Goal: Task Accomplishment & Management: Manage account settings

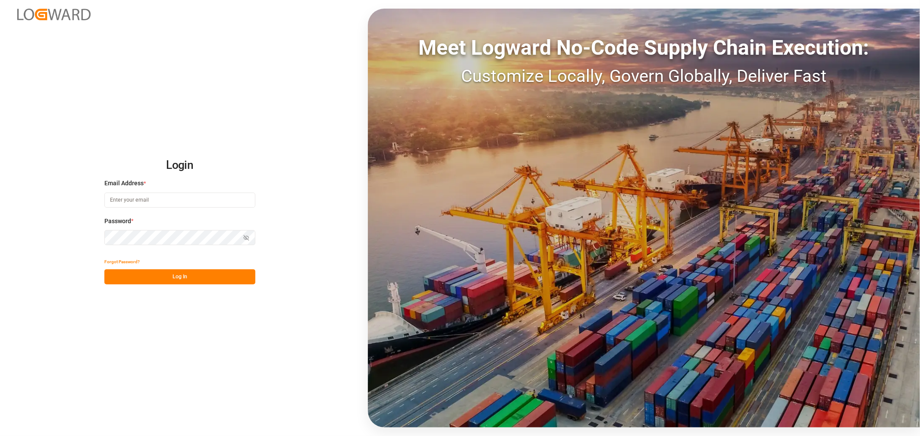
type input "kevin.schofield@jamindustries.com"
click at [178, 276] on button "Log In" at bounding box center [179, 276] width 151 height 15
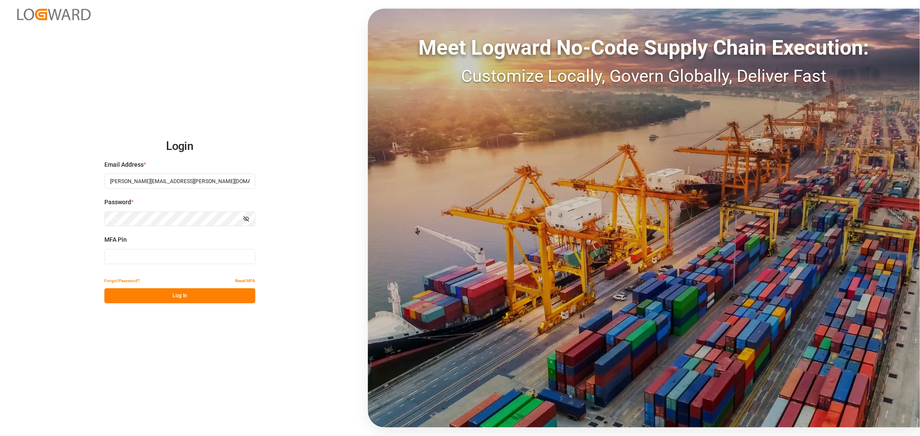
click at [182, 255] on input at bounding box center [179, 256] width 151 height 15
type input "739144"
click at [178, 292] on button "Log In" at bounding box center [179, 295] width 151 height 15
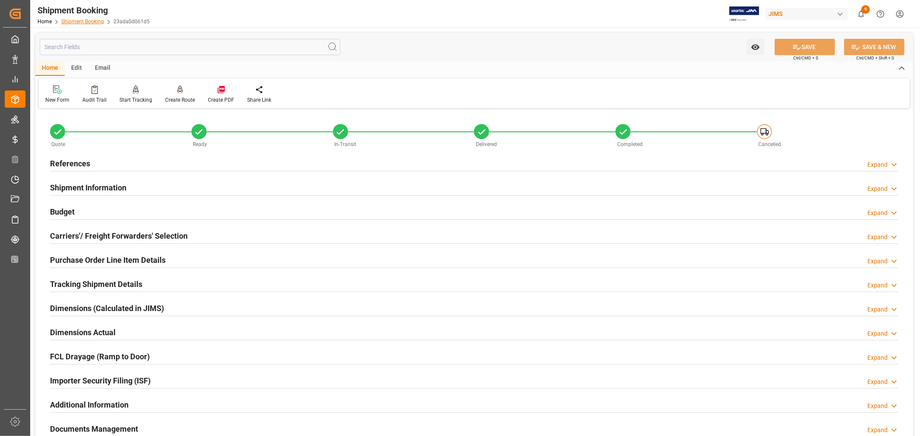
click at [88, 22] on link "Shipment Booking" at bounding box center [82, 22] width 43 height 6
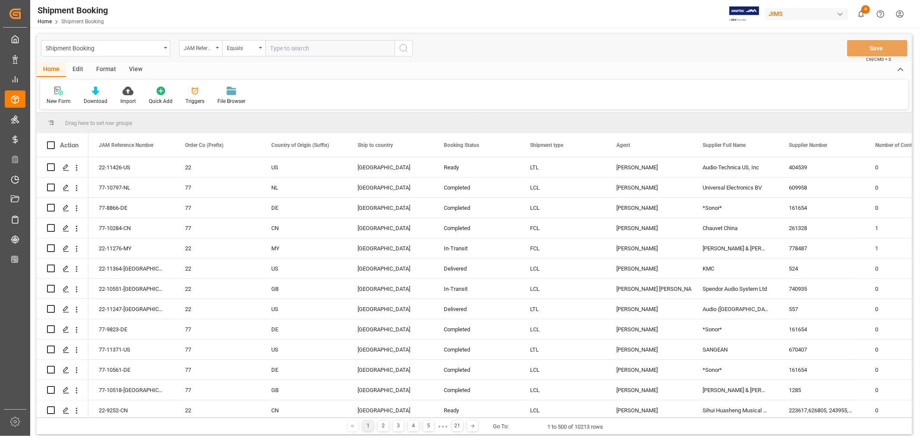
paste input "22-11276-MY"
type input "22-11276-MY"
click at [403, 47] on icon "search button" at bounding box center [403, 48] width 10 height 10
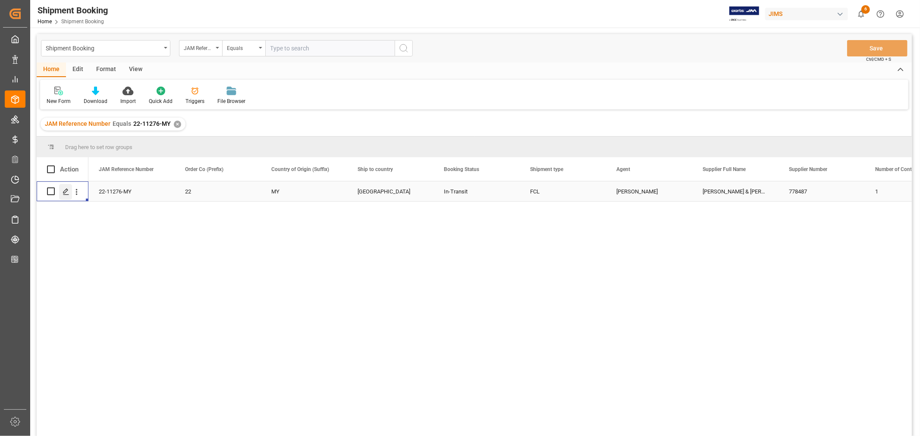
click at [66, 190] on icon "Press SPACE to select this row." at bounding box center [66, 191] width 7 height 7
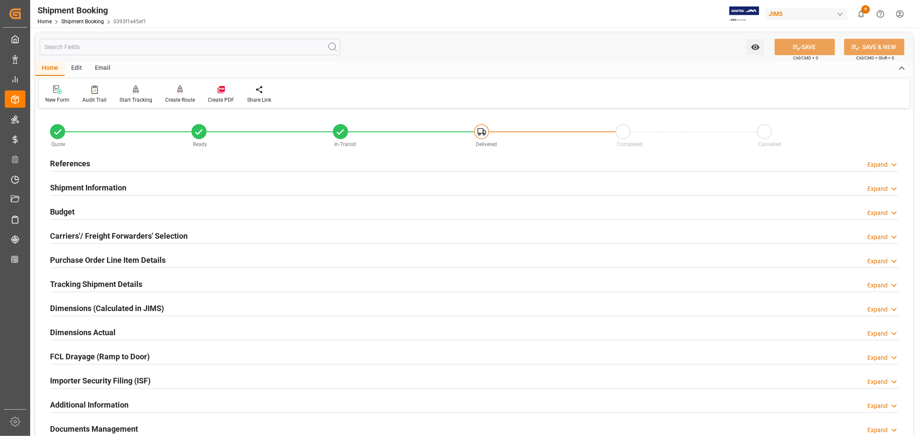
drag, startPoint x: 99, startPoint y: 184, endPoint x: 137, endPoint y: 190, distance: 38.0
click at [100, 184] on h2 "Shipment Information" at bounding box center [88, 188] width 76 height 12
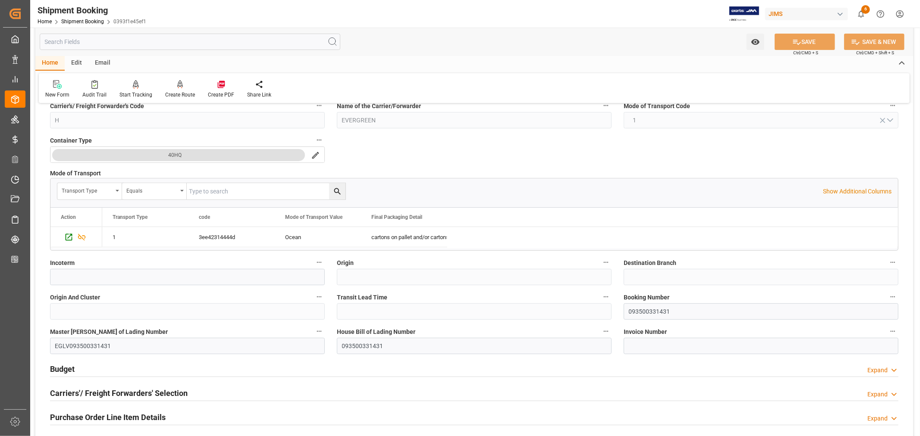
scroll to position [191, 0]
click at [640, 310] on input "093500331431" at bounding box center [760, 311] width 275 height 16
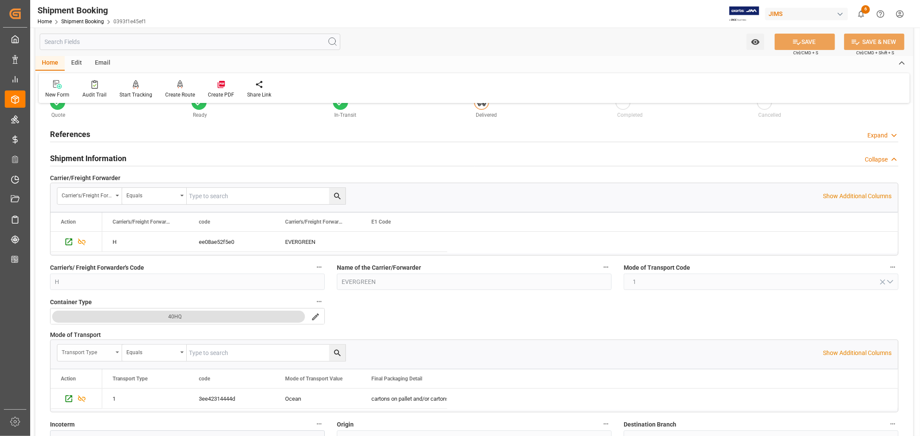
scroll to position [0, 0]
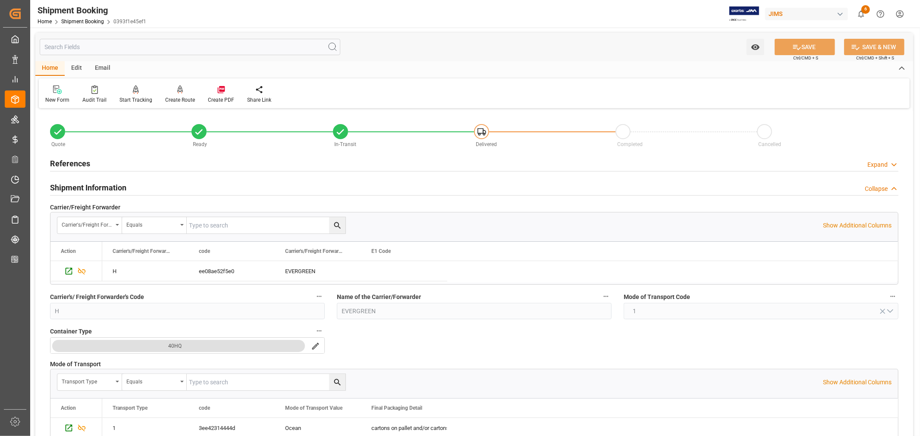
click at [107, 186] on h2 "Shipment Information" at bounding box center [88, 188] width 76 height 12
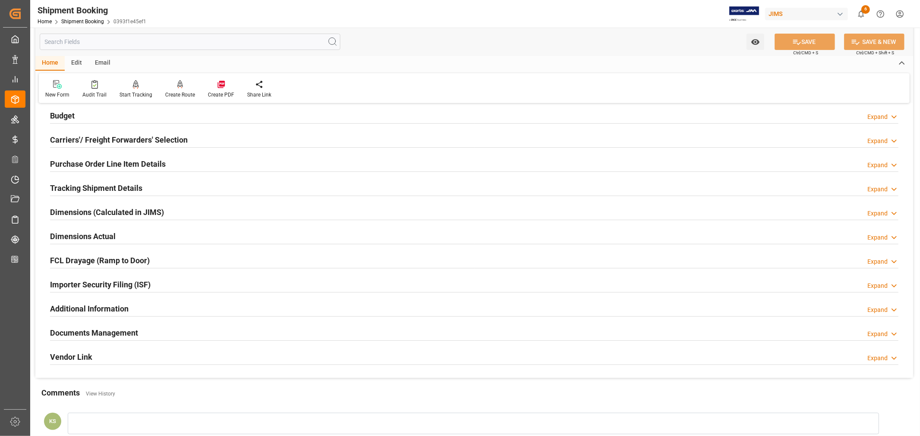
scroll to position [96, 0]
click at [64, 116] on h2 "Budget" at bounding box center [62, 116] width 25 height 12
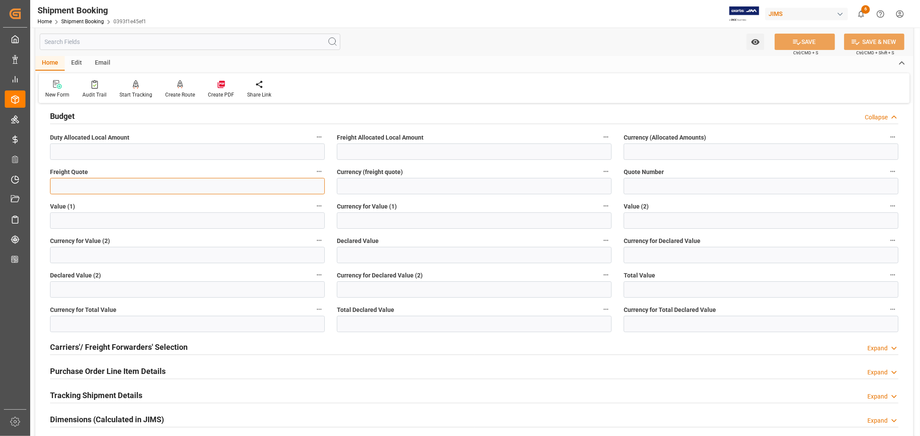
click at [72, 187] on input "text" at bounding box center [187, 186] width 275 height 16
type input "6000"
click at [400, 185] on input at bounding box center [474, 186] width 275 height 16
type input "USD"
click at [805, 37] on button "SAVE" at bounding box center [804, 42] width 60 height 16
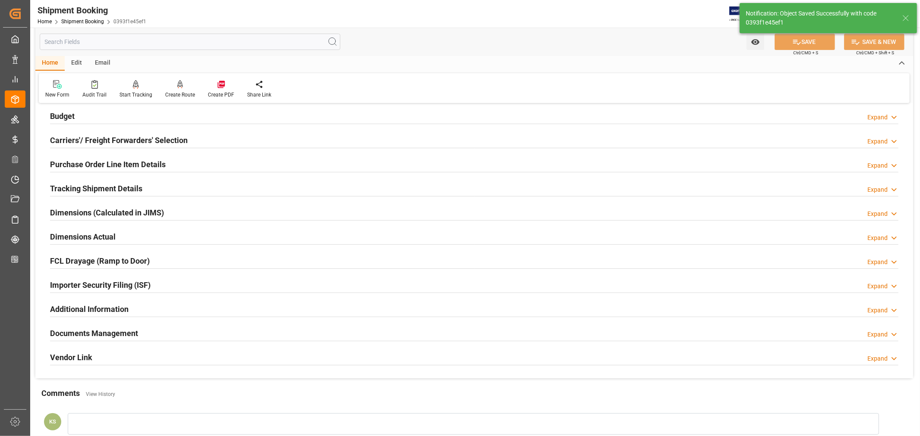
click at [109, 163] on h2 "Purchase Order Line Item Details" at bounding box center [108, 165] width 116 height 12
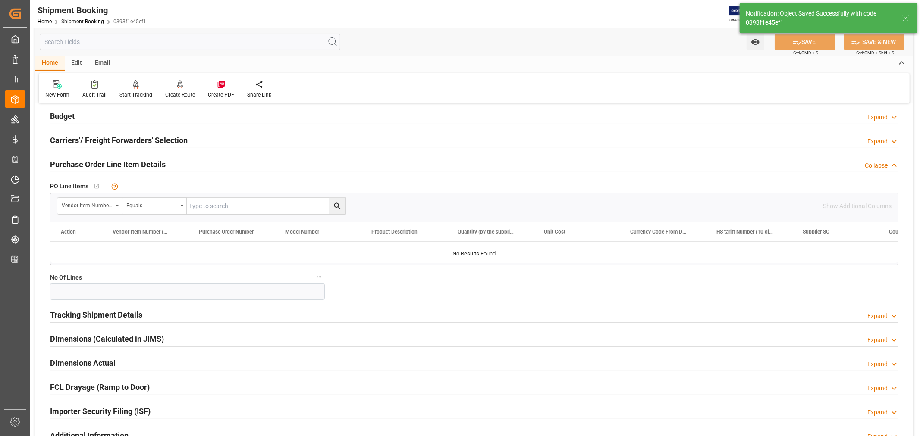
click at [109, 163] on h2 "Purchase Order Line Item Details" at bounding box center [108, 165] width 116 height 12
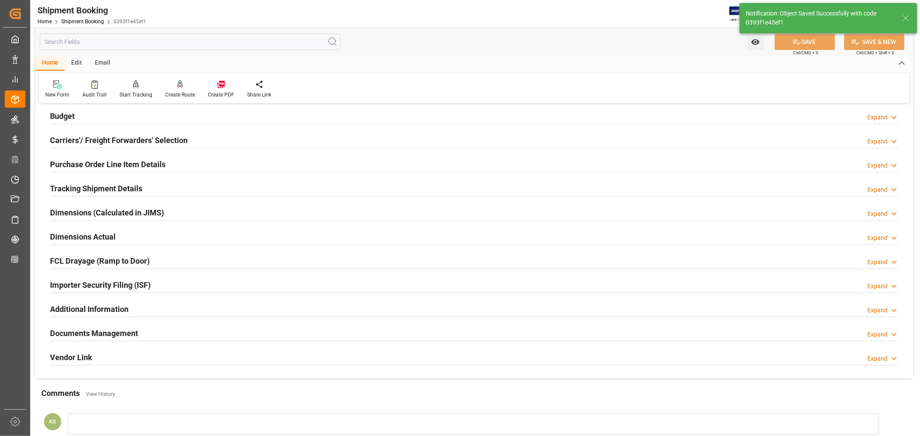
click at [114, 330] on h2 "Documents Management" at bounding box center [94, 334] width 88 height 12
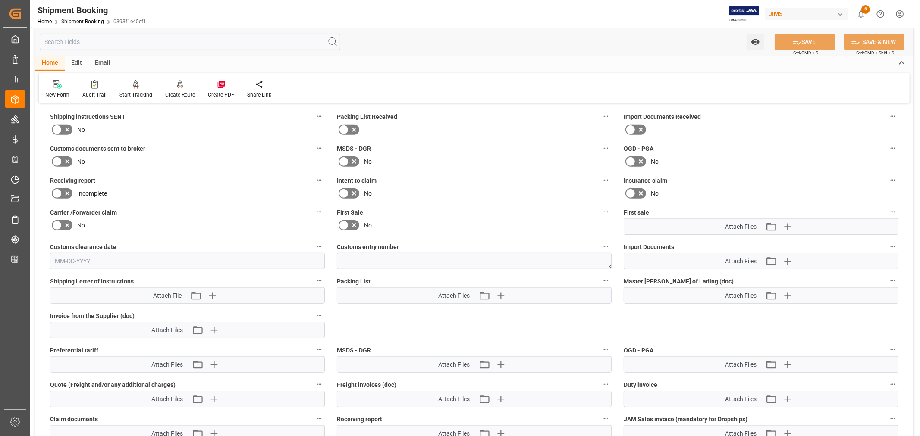
scroll to position [335, 0]
click at [787, 223] on icon "button" at bounding box center [787, 226] width 8 height 8
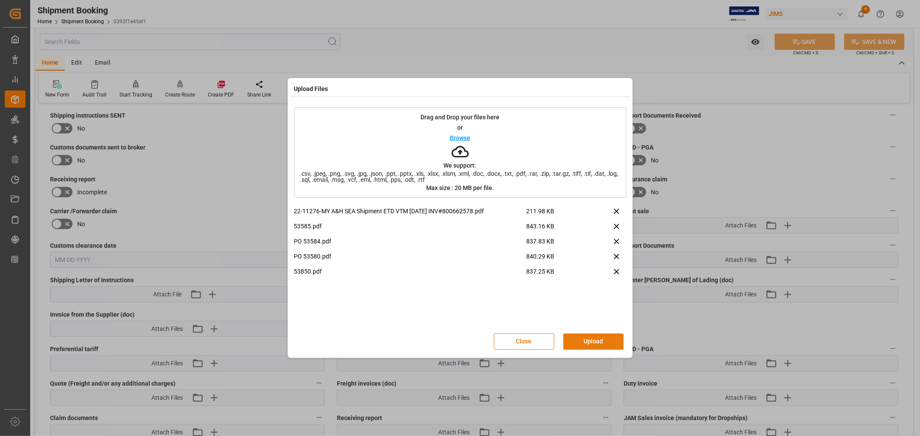
click at [579, 339] on button "Upload" at bounding box center [593, 342] width 60 height 16
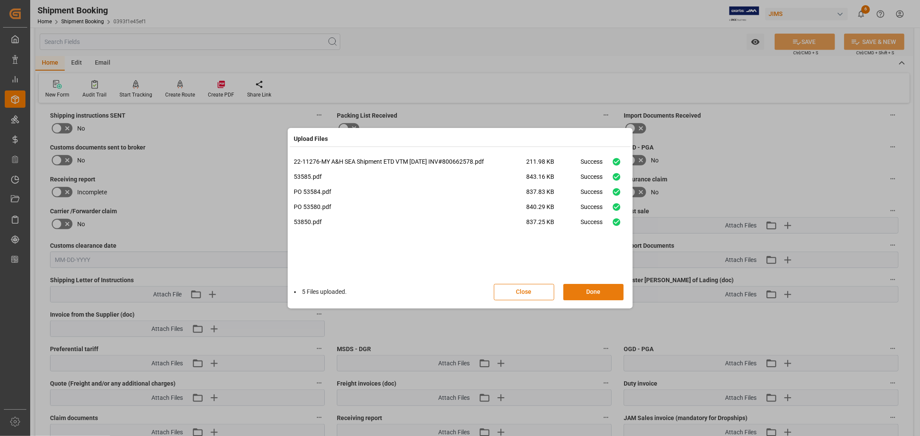
click at [584, 290] on button "Done" at bounding box center [593, 292] width 60 height 16
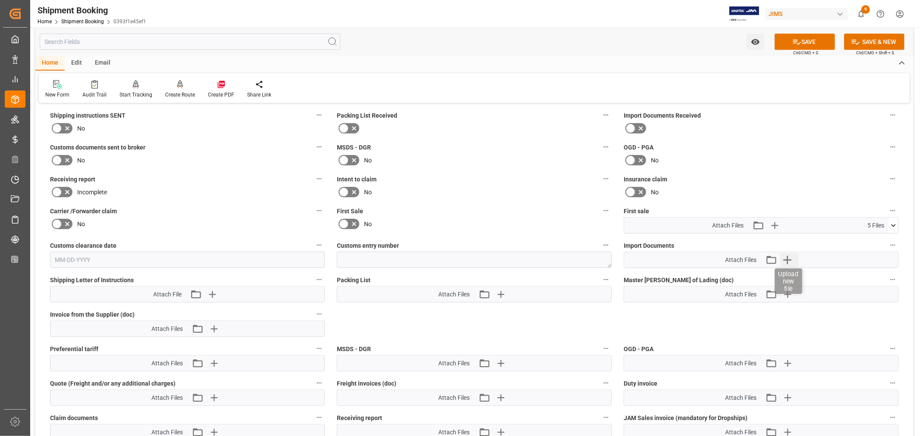
click at [790, 256] on icon "button" at bounding box center [787, 260] width 14 height 14
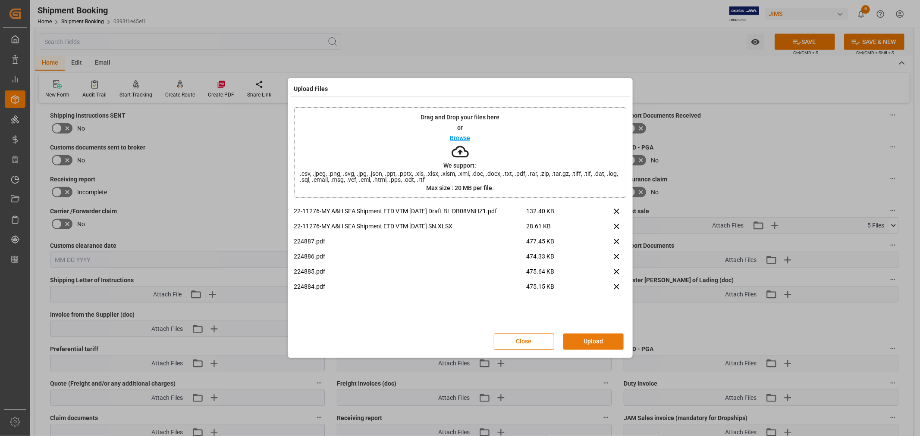
click at [587, 339] on button "Upload" at bounding box center [593, 342] width 60 height 16
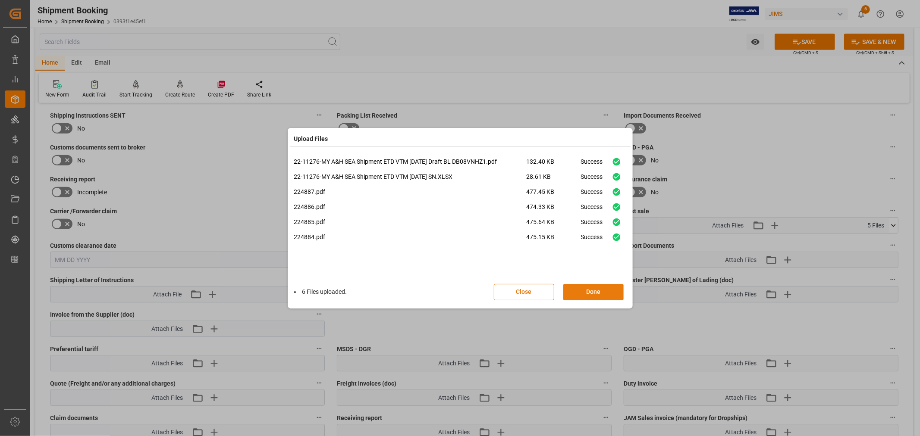
click at [592, 291] on button "Done" at bounding box center [593, 292] width 60 height 16
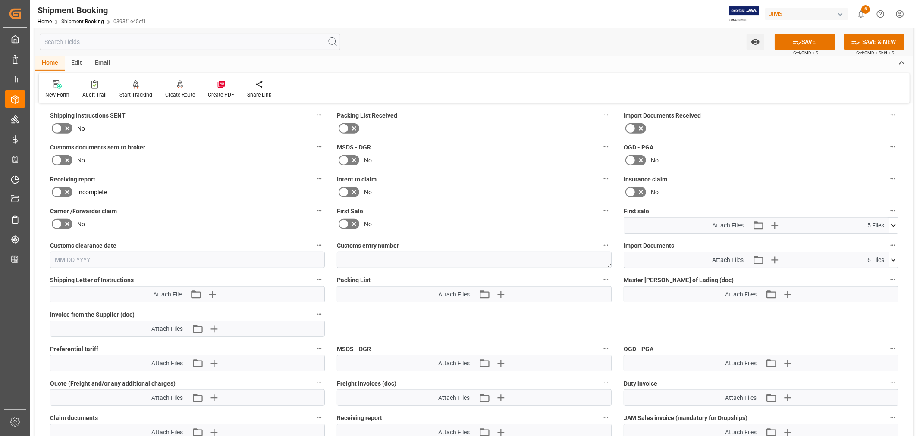
click at [343, 219] on icon at bounding box center [343, 224] width 10 height 10
click at [0, 0] on input "checkbox" at bounding box center [0, 0] width 0 height 0
click at [500, 291] on icon "button" at bounding box center [500, 295] width 8 height 8
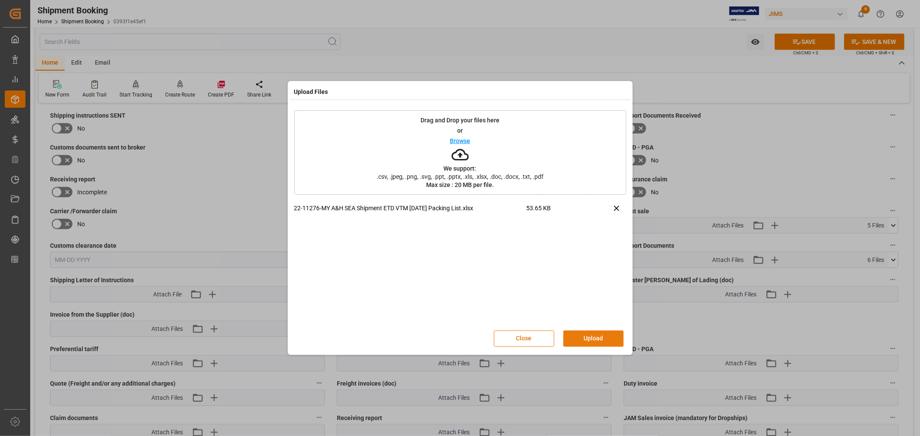
click at [585, 335] on button "Upload" at bounding box center [593, 339] width 60 height 16
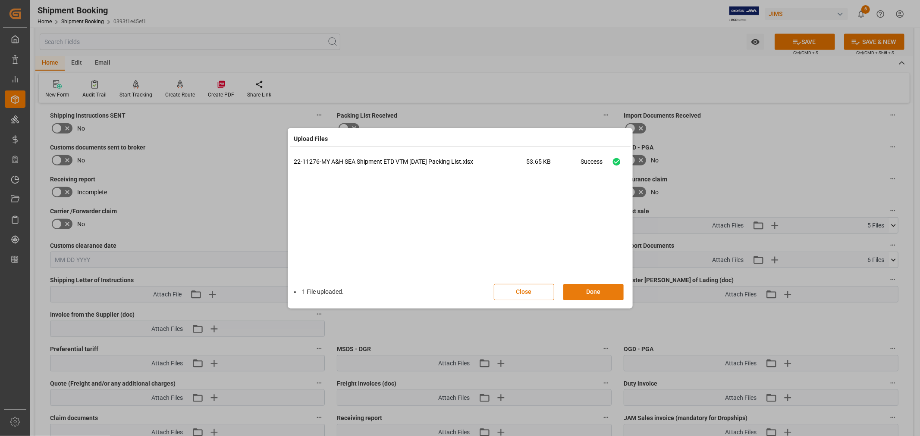
drag, startPoint x: 590, startPoint y: 285, endPoint x: 591, endPoint y: 291, distance: 6.5
click at [592, 287] on button "Done" at bounding box center [593, 292] width 60 height 16
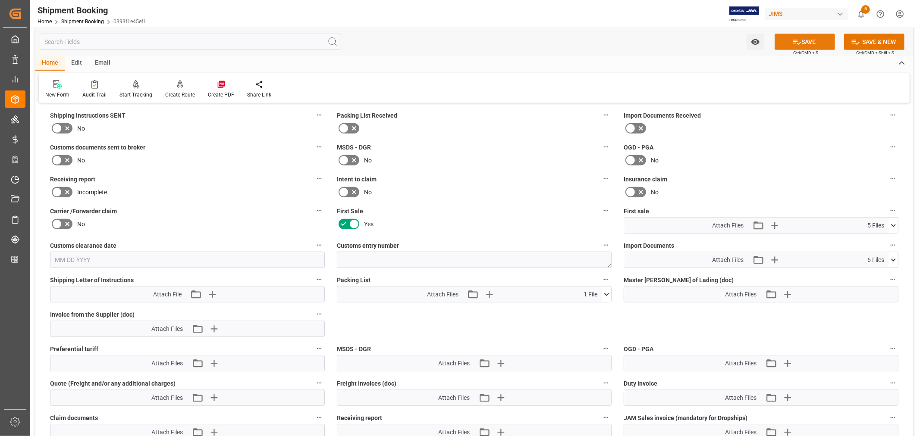
click at [792, 39] on icon at bounding box center [796, 42] width 9 height 9
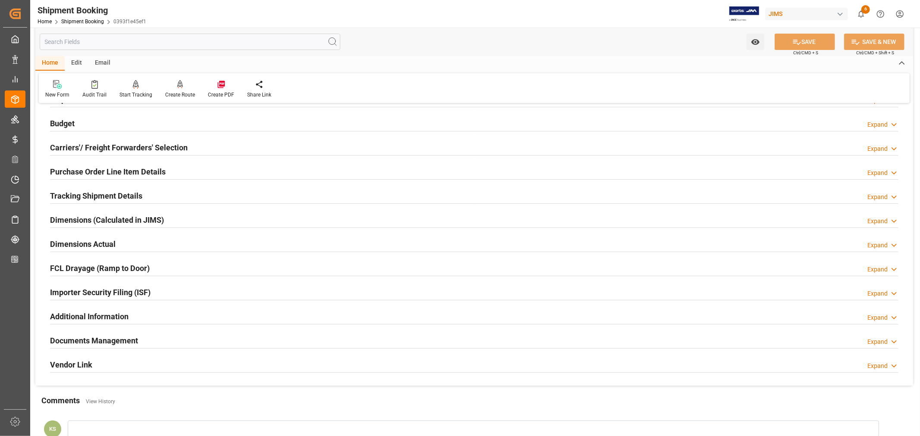
scroll to position [0, 0]
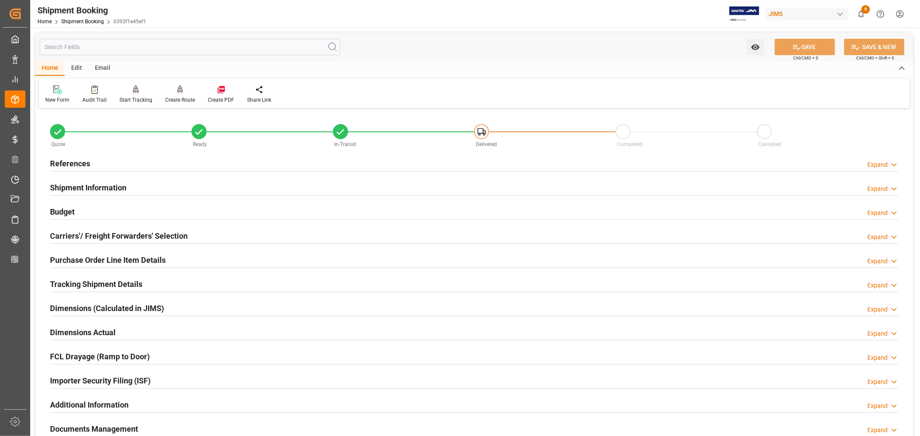
click at [74, 162] on h2 "References" at bounding box center [70, 164] width 40 height 12
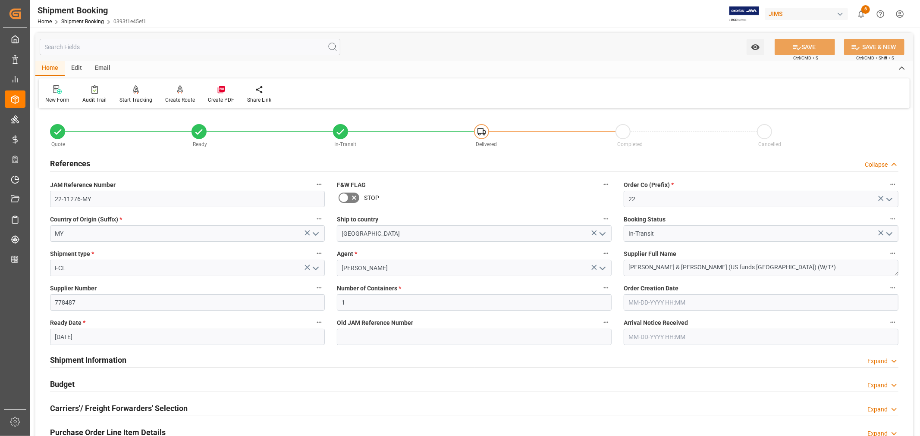
click at [74, 162] on h2 "References" at bounding box center [70, 164] width 40 height 12
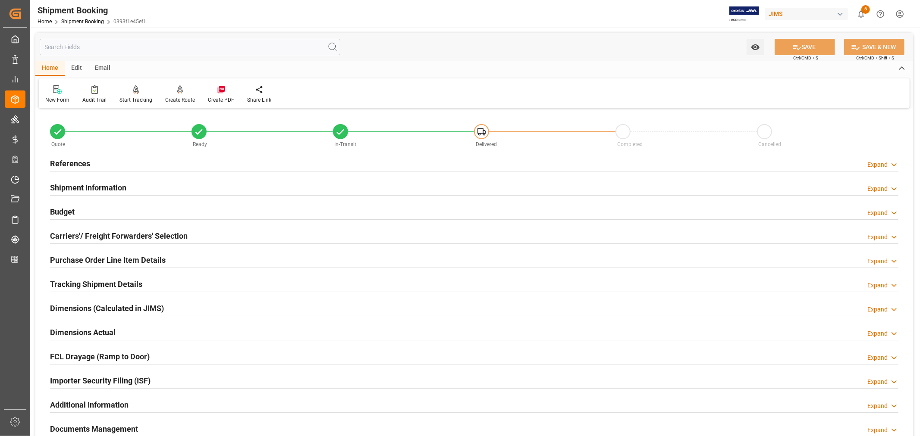
click at [100, 187] on h2 "Shipment Information" at bounding box center [88, 188] width 76 height 12
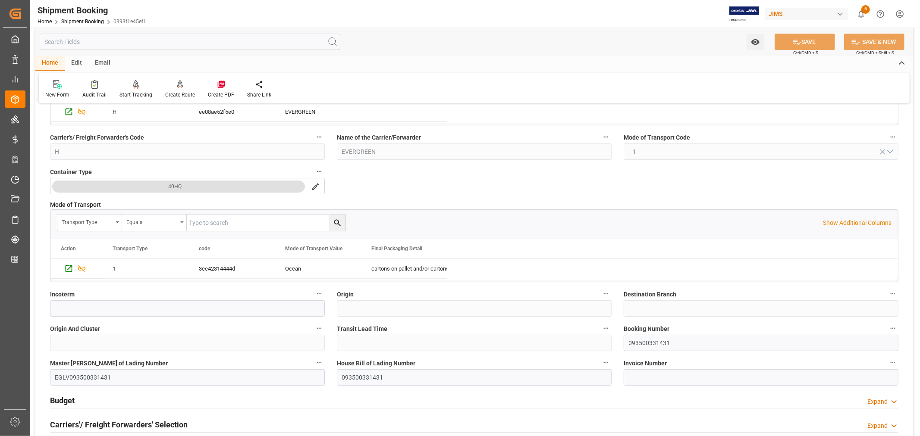
scroll to position [191, 0]
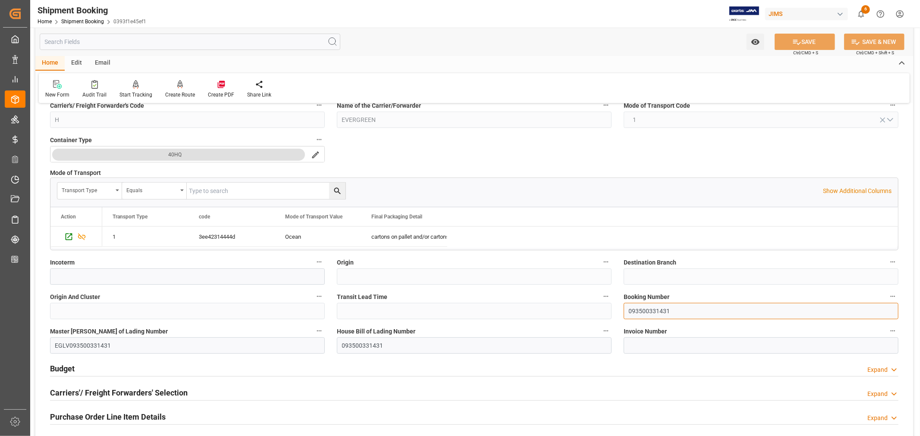
click at [636, 309] on input "093500331431" at bounding box center [760, 311] width 275 height 16
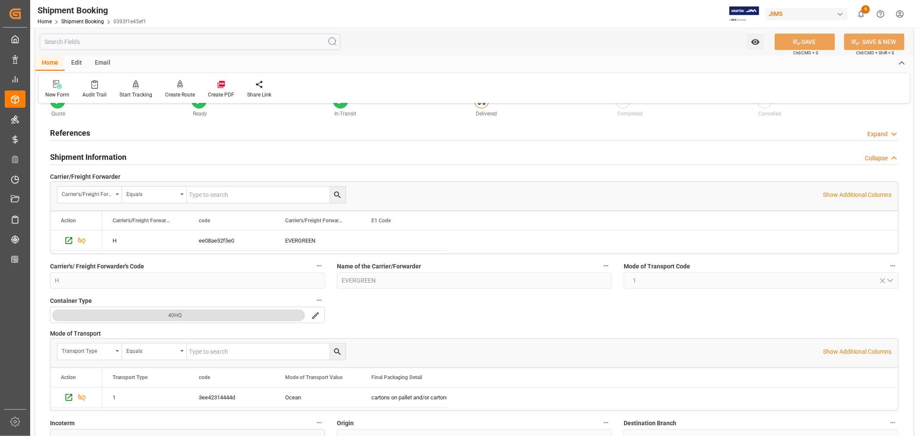
scroll to position [0, 0]
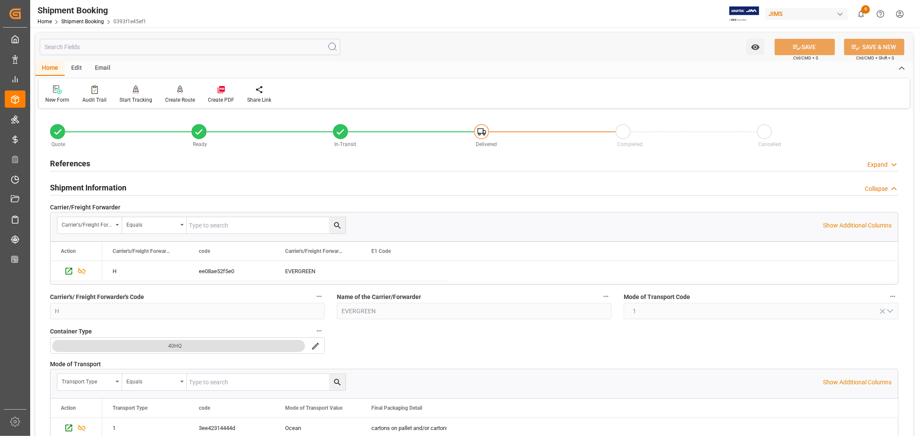
click at [103, 191] on h2 "Shipment Information" at bounding box center [88, 188] width 76 height 12
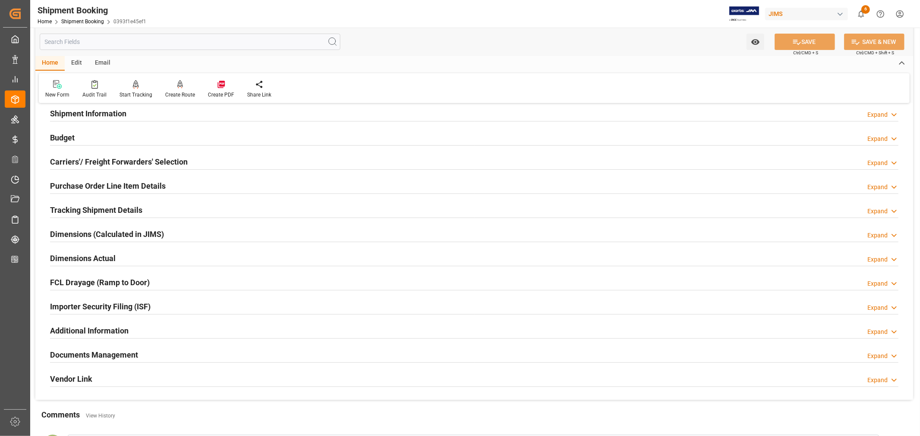
scroll to position [96, 0]
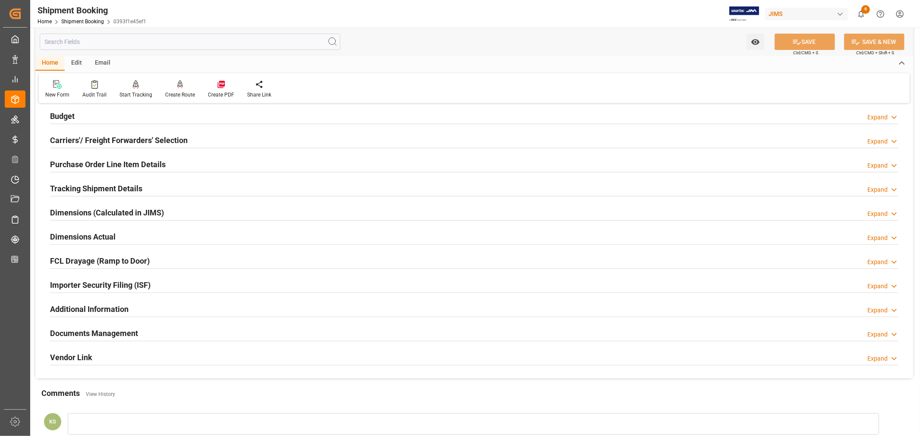
click at [103, 191] on h2 "Tracking Shipment Details" at bounding box center [96, 189] width 92 height 12
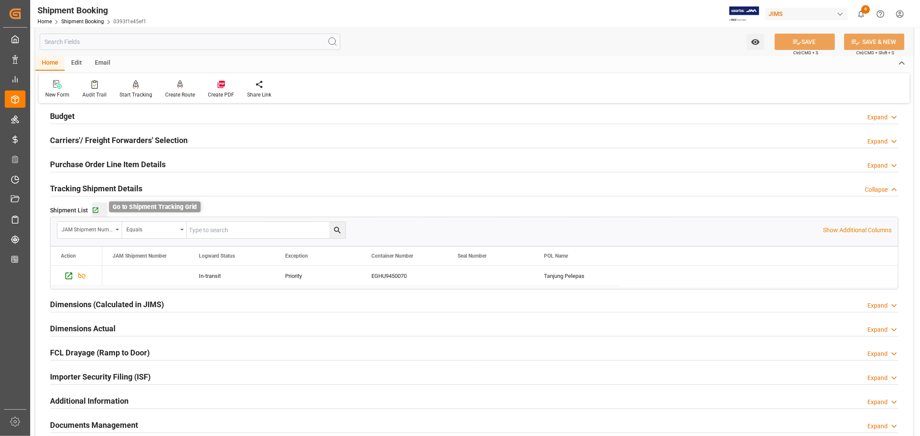
click at [95, 210] on icon "button" at bounding box center [96, 211] width 6 height 6
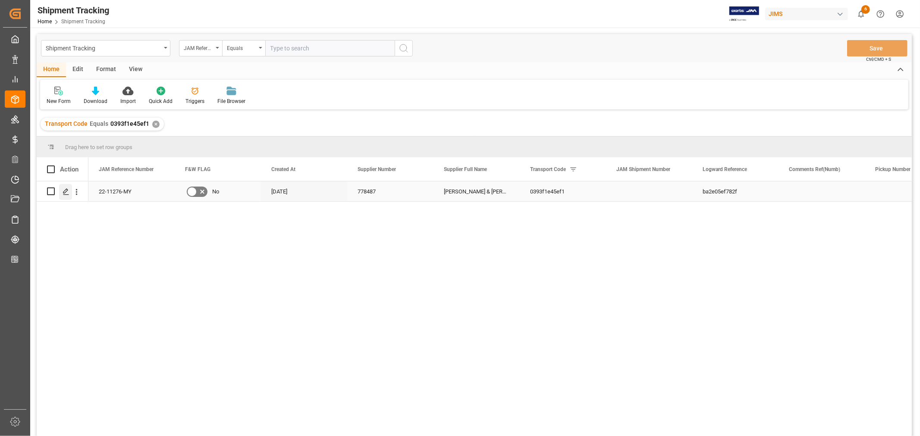
click at [66, 192] on icon "Press SPACE to select this row." at bounding box center [66, 191] width 7 height 7
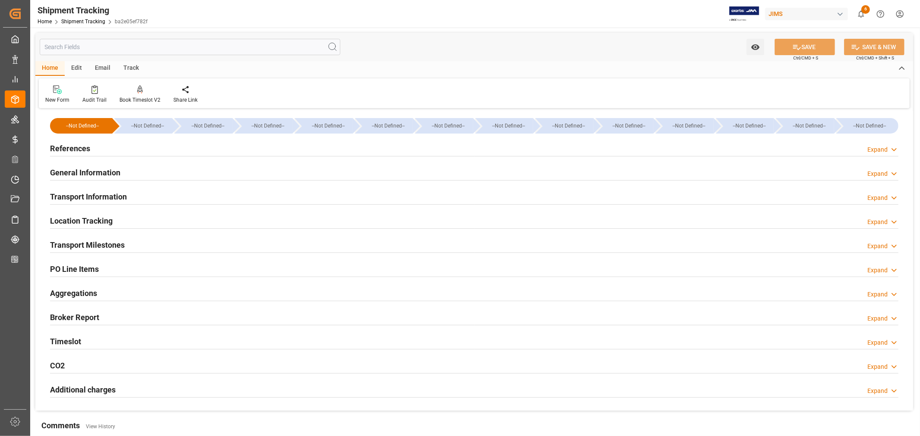
type input "09-29-2025"
click at [72, 151] on h2 "References" at bounding box center [70, 149] width 40 height 12
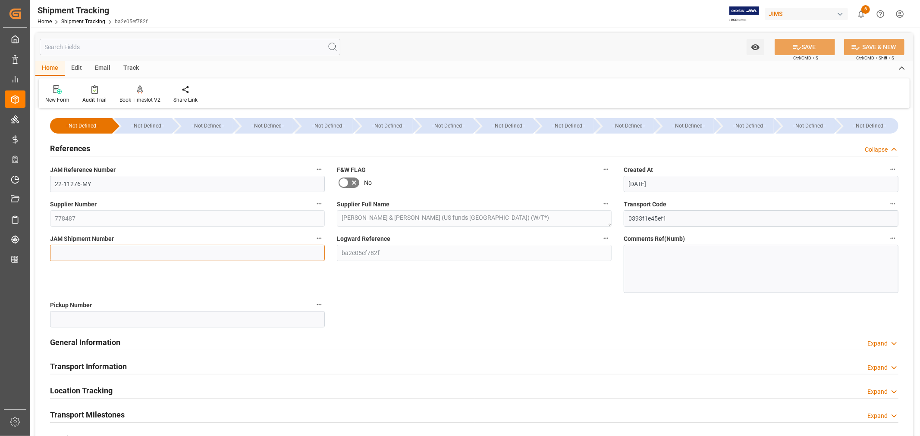
click at [80, 246] on input at bounding box center [187, 253] width 275 height 16
paste input "73358"
type input "73358"
click at [807, 46] on button "SAVE" at bounding box center [804, 47] width 60 height 16
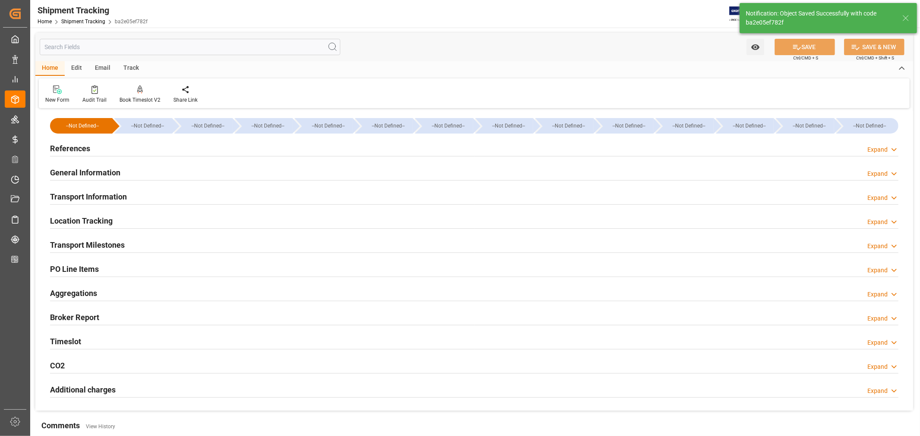
click at [112, 171] on h2 "General Information" at bounding box center [85, 173] width 70 height 12
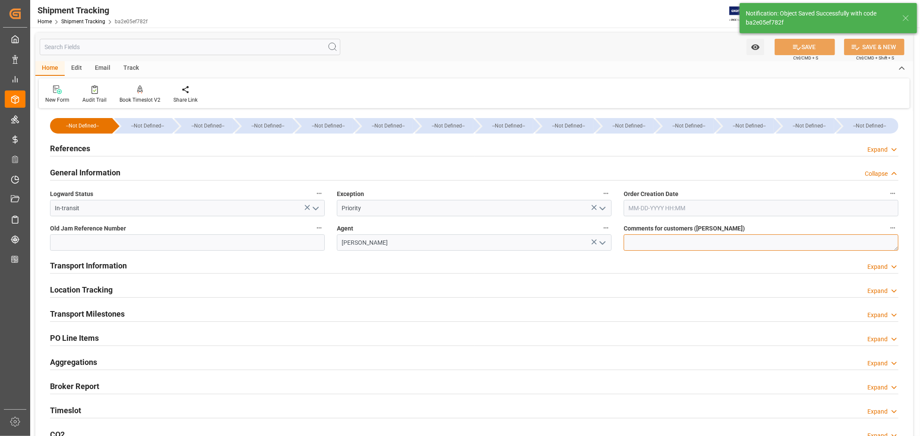
click at [629, 242] on textarea at bounding box center [760, 243] width 275 height 16
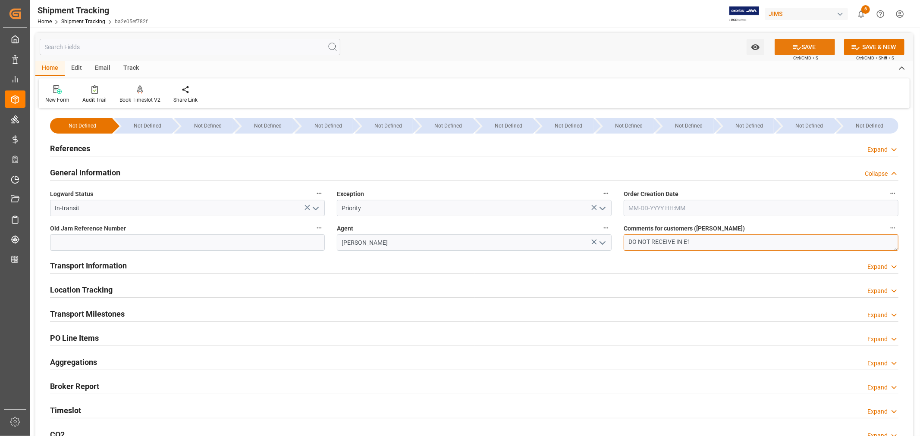
type textarea "DO NOT RECEIVE IN E1"
click at [808, 47] on button "SAVE" at bounding box center [804, 47] width 60 height 16
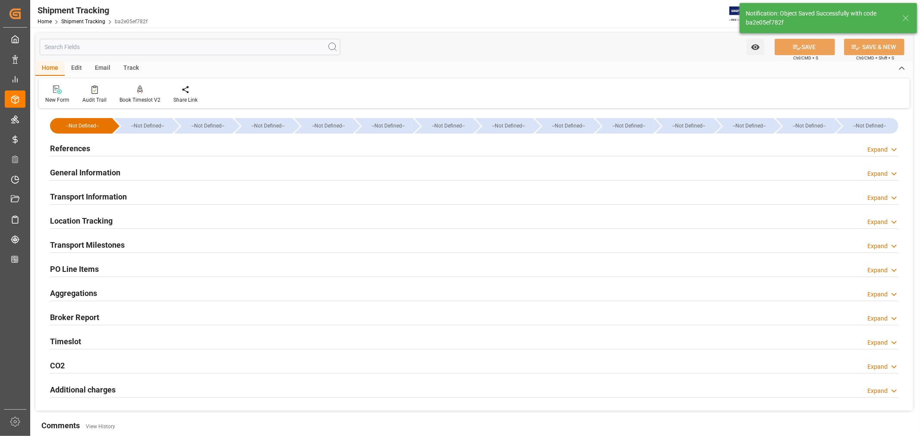
click at [118, 244] on h2 "Transport Milestones" at bounding box center [87, 245] width 75 height 12
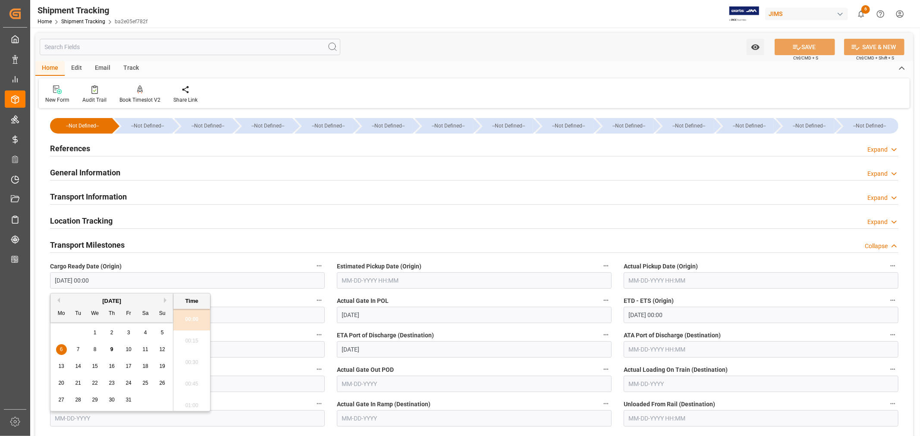
click at [114, 279] on input "10-06-2025 00:00" at bounding box center [187, 280] width 275 height 16
click at [79, 350] on span "7" at bounding box center [78, 350] width 3 height 6
type input "10-07-2025 00:00"
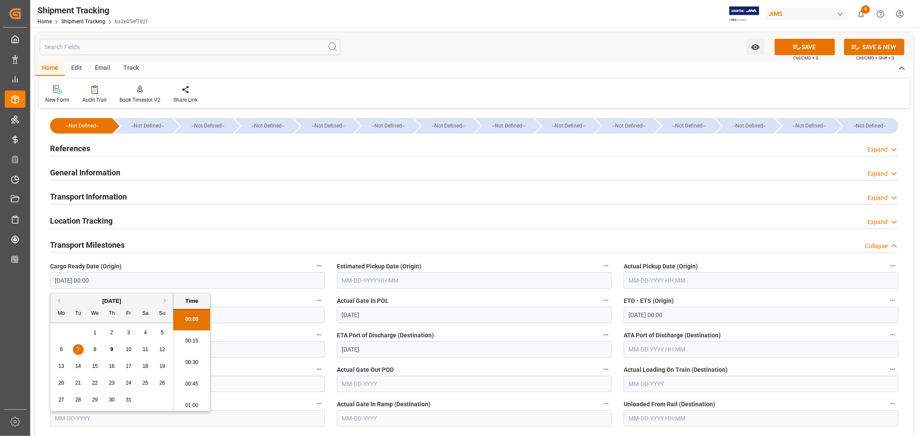
click at [392, 279] on input "text" at bounding box center [474, 280] width 275 height 16
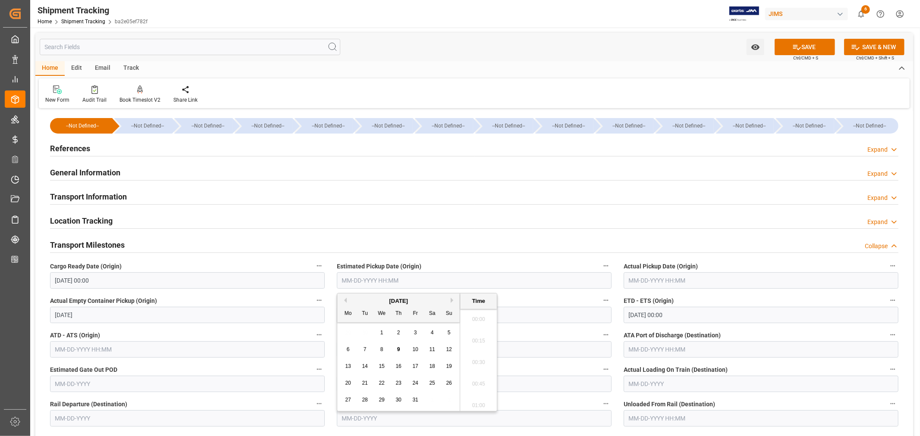
scroll to position [714, 0]
click at [366, 350] on span "7" at bounding box center [364, 350] width 3 height 6
type input "10-07-2025 00:00"
click at [682, 313] on input "10-12-2025 00:00" at bounding box center [760, 315] width 275 height 16
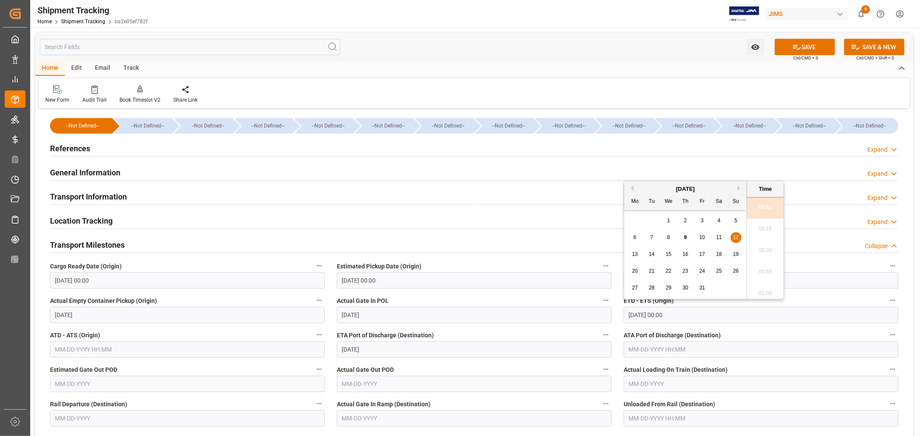
click at [669, 254] on span "15" at bounding box center [668, 254] width 6 height 6
type input "10-15-2025 00:00"
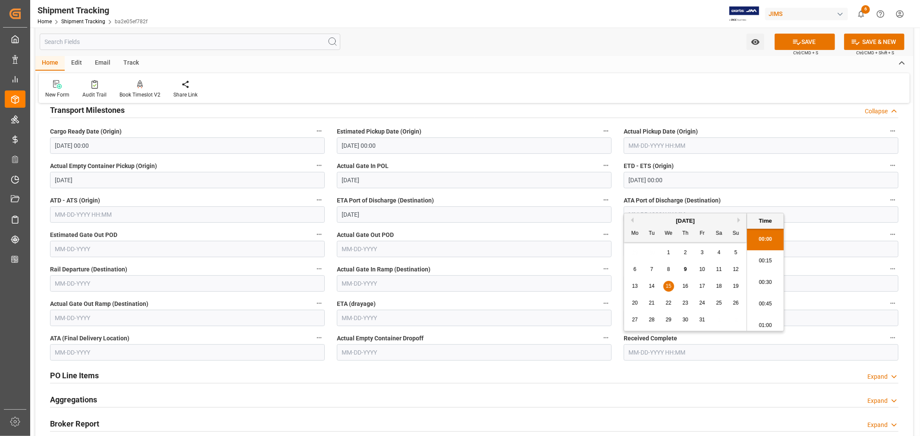
scroll to position [144, 0]
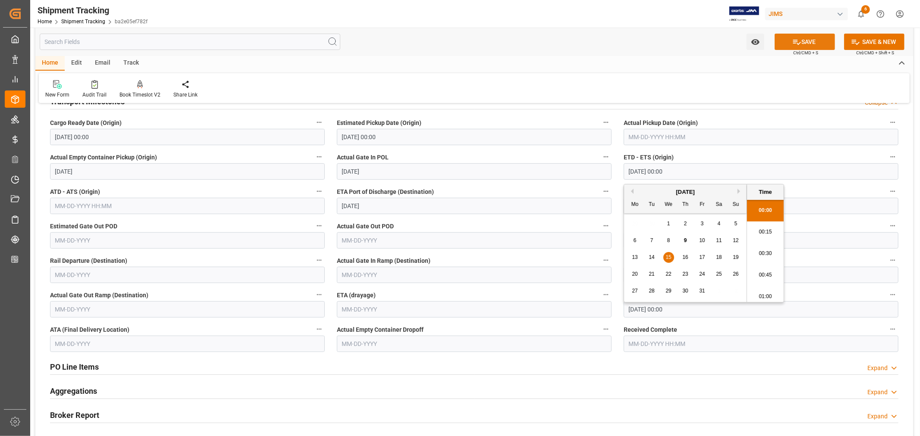
click at [796, 41] on icon at bounding box center [796, 42] width 9 height 9
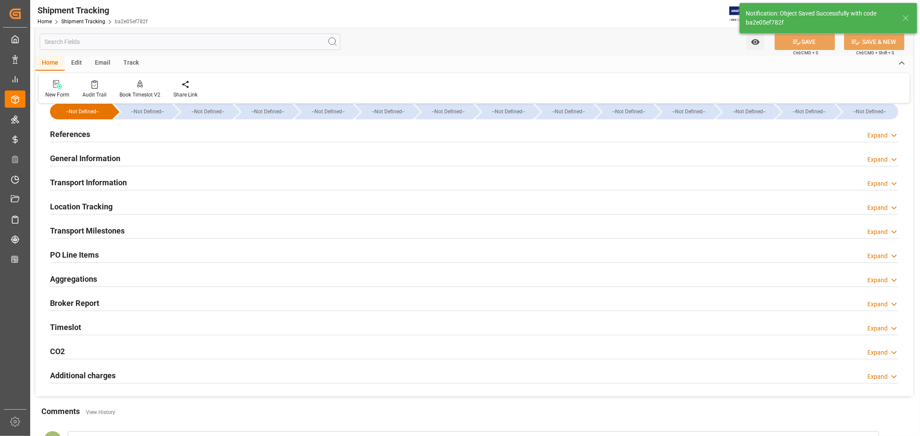
scroll to position [0, 0]
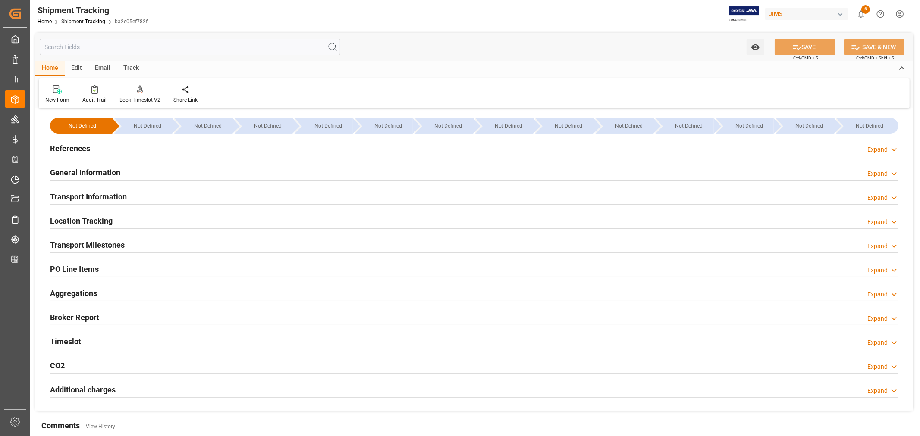
click at [106, 197] on h2 "Transport Information" at bounding box center [88, 197] width 77 height 12
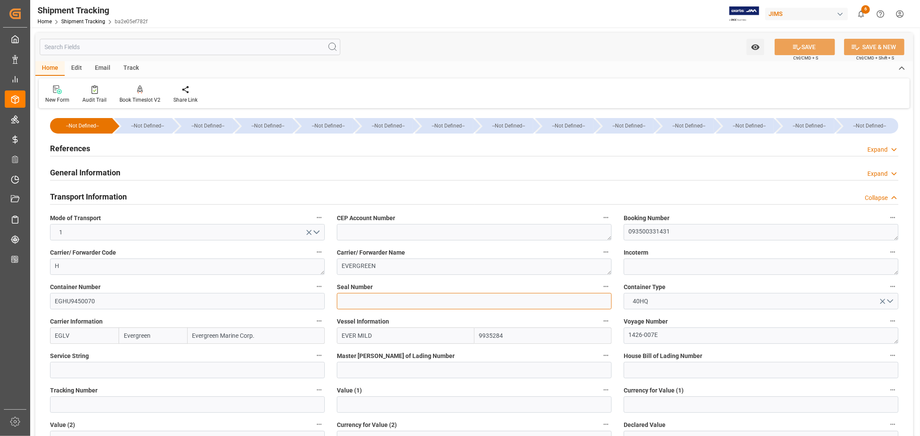
click at [344, 304] on input at bounding box center [474, 301] width 275 height 16
paste input "EMCQQV4334"
type input "EMCQQV4334"
click at [802, 45] on button "SAVE" at bounding box center [804, 47] width 60 height 16
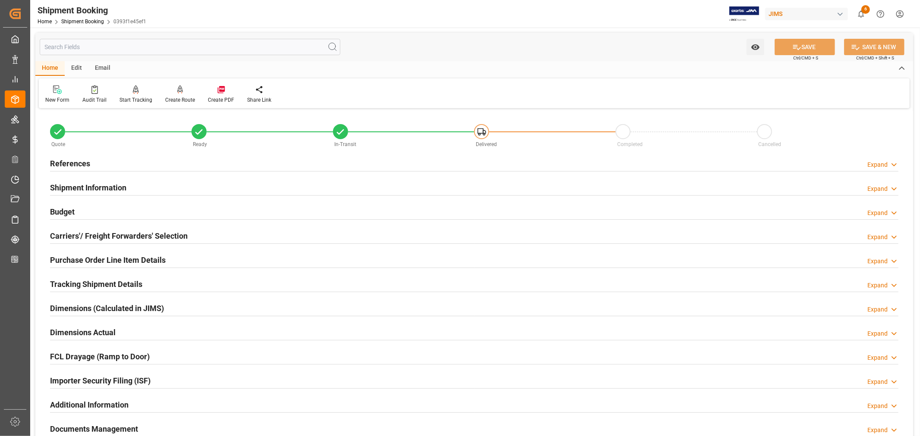
click at [96, 283] on h2 "Tracking Shipment Details" at bounding box center [96, 285] width 92 height 12
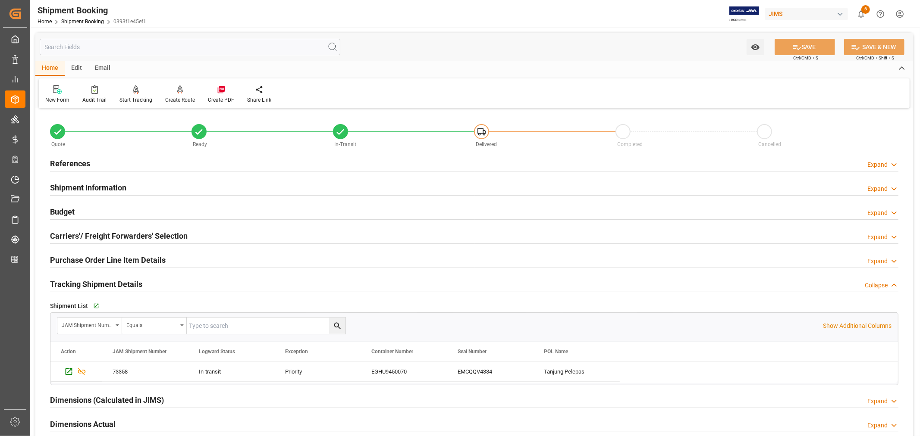
click at [98, 282] on h2 "Tracking Shipment Details" at bounding box center [96, 285] width 92 height 12
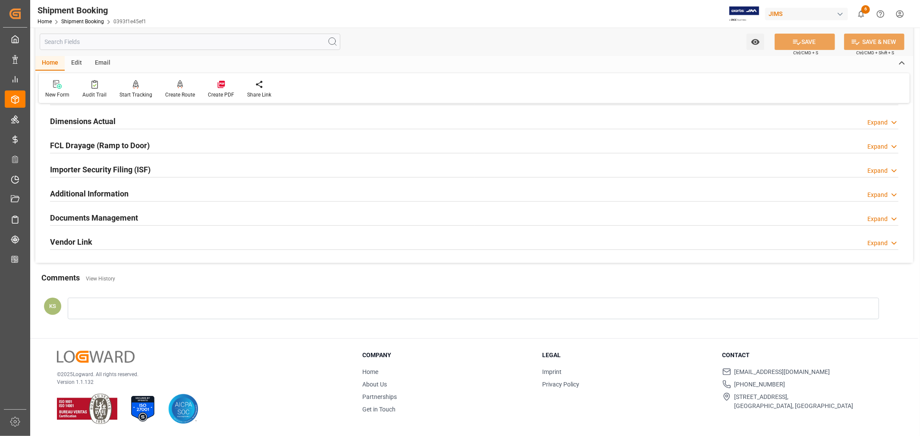
scroll to position [212, 0]
click at [162, 213] on div "Documents Management Expand" at bounding box center [474, 217] width 848 height 16
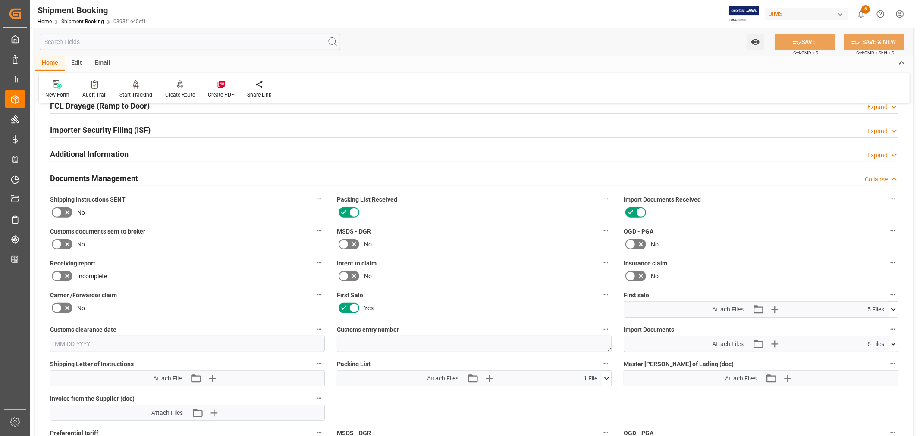
scroll to position [164, 0]
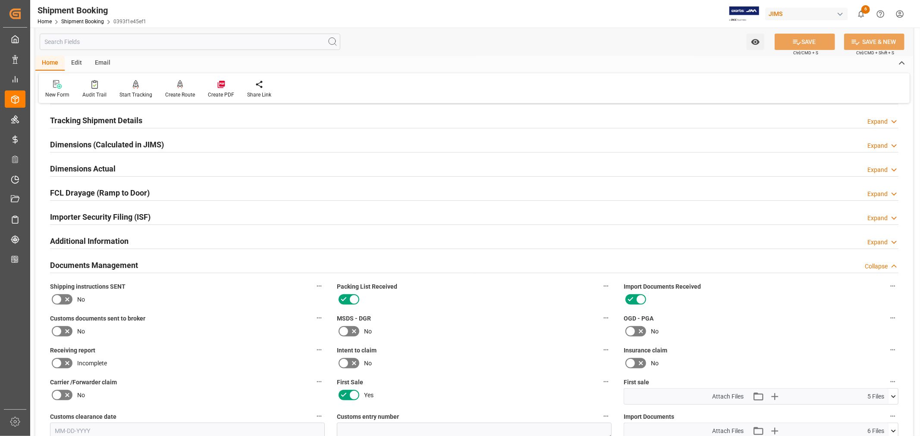
drag, startPoint x: 153, startPoint y: 265, endPoint x: 169, endPoint y: 244, distance: 26.3
click at [153, 264] on div "Documents Management Collapse" at bounding box center [474, 265] width 848 height 16
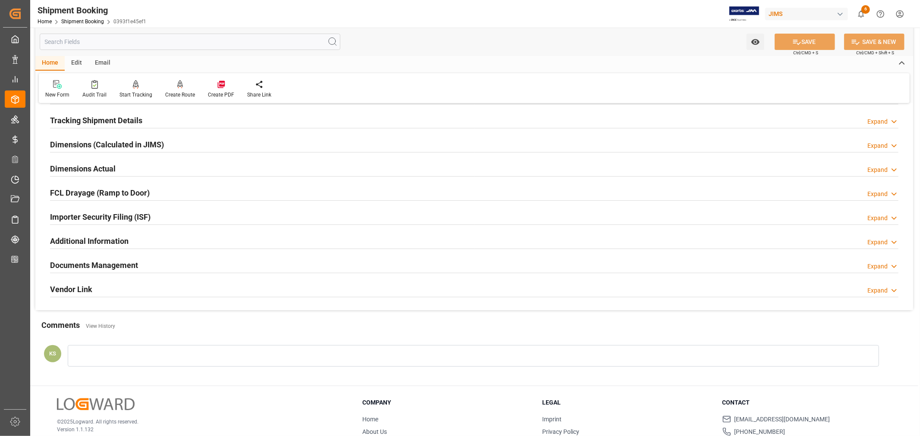
click at [184, 218] on div "Importer Security Filing (ISF) Expand" at bounding box center [474, 216] width 848 height 16
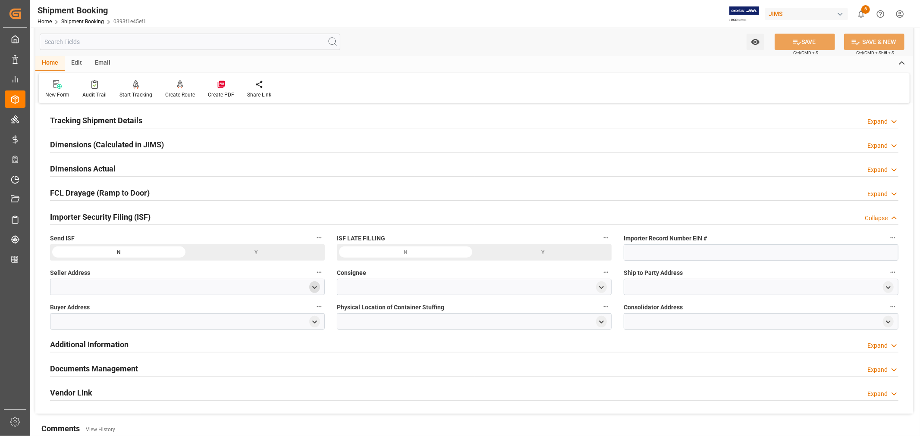
click at [316, 285] on icon "open menu" at bounding box center [314, 287] width 7 height 7
click at [92, 312] on input at bounding box center [174, 312] width 236 height 16
type input "all"
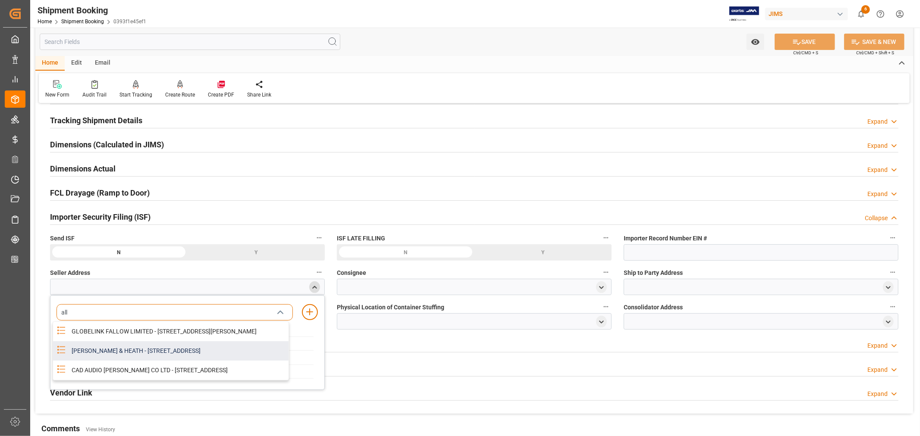
click at [128, 361] on div "ALLEN & HEATH - KERNICK INDUSTRIAL ESTATE, PENYRN, CORNWALL, GB, TR10 9LU" at bounding box center [177, 350] width 222 height 19
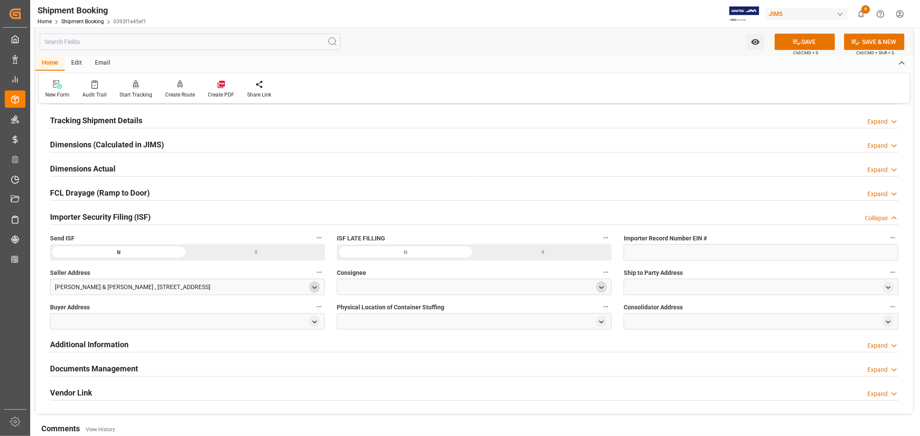
click at [601, 288] on polyline "open menu" at bounding box center [601, 288] width 4 height 2
click at [398, 310] on input at bounding box center [461, 312] width 236 height 16
type input "Jam"
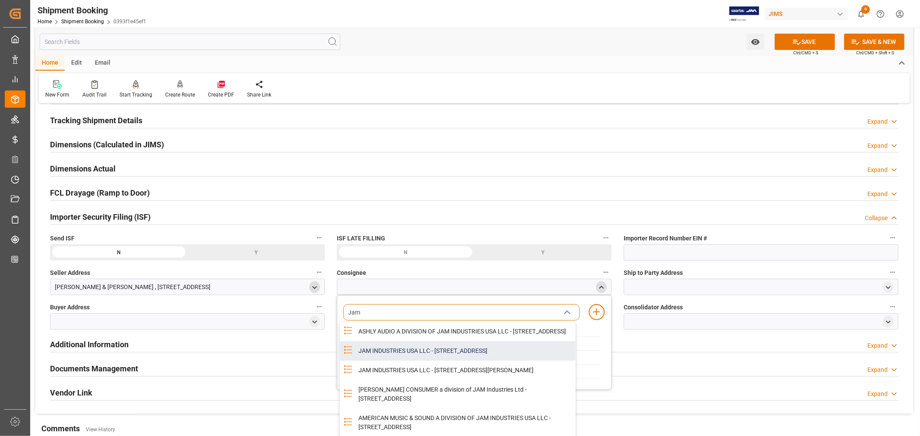
click at [457, 357] on div "JAM INDUSTRIES USA LLC - 154 WOODLAWN RD, BERLIN, CT, US, 06037" at bounding box center [464, 350] width 222 height 19
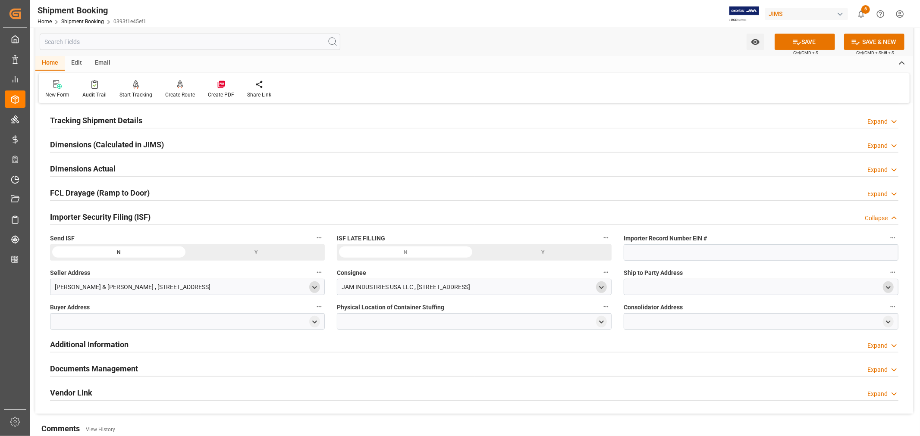
click at [887, 287] on polyline "open menu" at bounding box center [888, 288] width 4 height 2
click at [692, 312] on input at bounding box center [748, 312] width 236 height 16
type input "ameri"
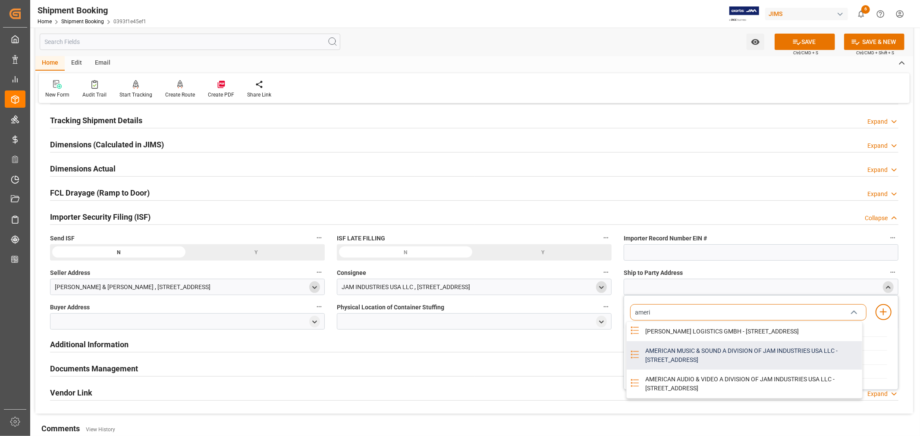
click at [657, 361] on div "AMERICAN MUSIC & SOUND A DIVISION OF JAM INDUSTRIES USA LLC - 4325 EXECUTIVE DR…" at bounding box center [751, 355] width 222 height 28
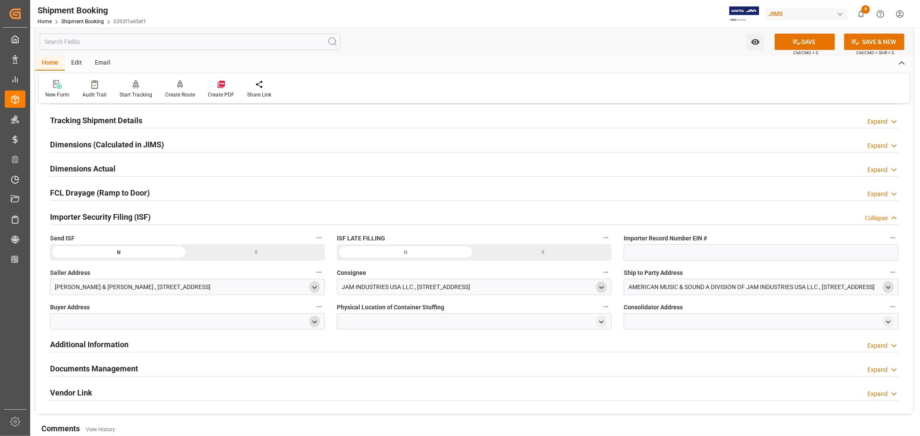
click at [316, 322] on polyline "open menu" at bounding box center [315, 322] width 4 height 2
click at [208, 345] on input at bounding box center [174, 347] width 236 height 16
type input "jam"
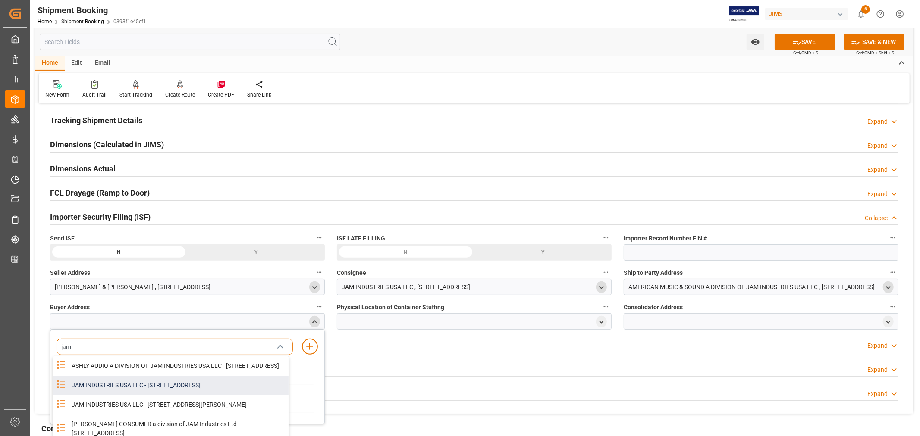
click at [163, 393] on div "JAM INDUSTRIES USA LLC - 154 WOODLAWN RD, BERLIN, CT, US, 06037" at bounding box center [177, 385] width 222 height 19
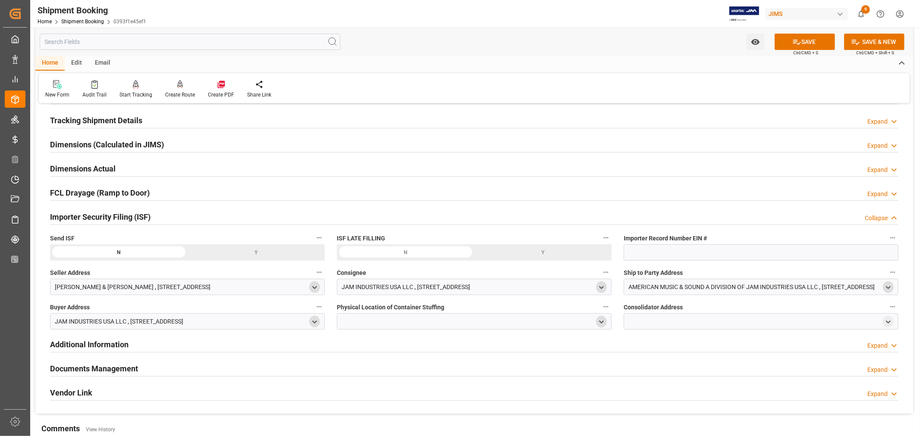
click at [603, 323] on icon "open menu" at bounding box center [601, 322] width 7 height 7
click at [407, 346] on input at bounding box center [461, 347] width 236 height 16
type input "vtech"
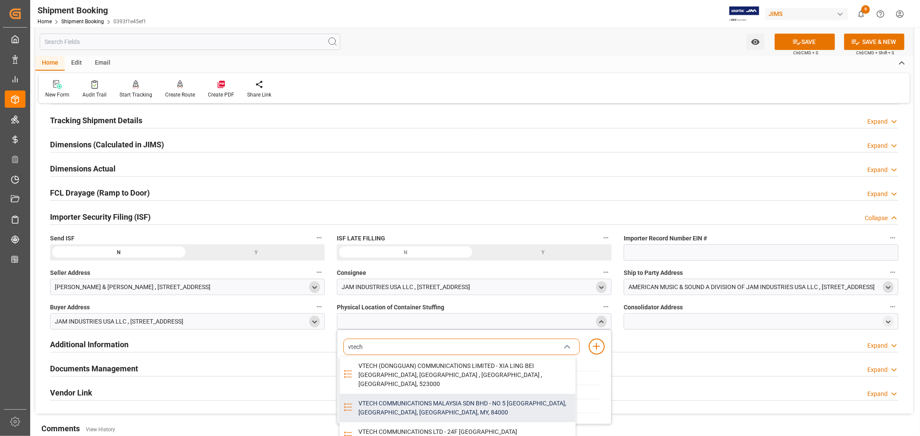
click at [415, 397] on div "VTECH COMMUNICATIONS MALAYSIA SDN BHD - NO 5 TANJUNG AGAS INDUSTRIAL AREA, MUAR…" at bounding box center [464, 408] width 222 height 28
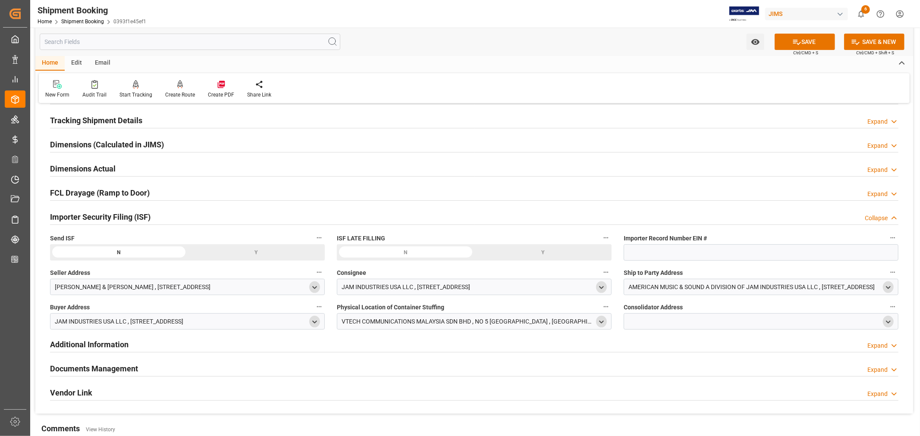
click at [887, 322] on polyline "open menu" at bounding box center [888, 322] width 4 height 2
click at [722, 344] on input at bounding box center [748, 347] width 236 height 16
type input "vtech"
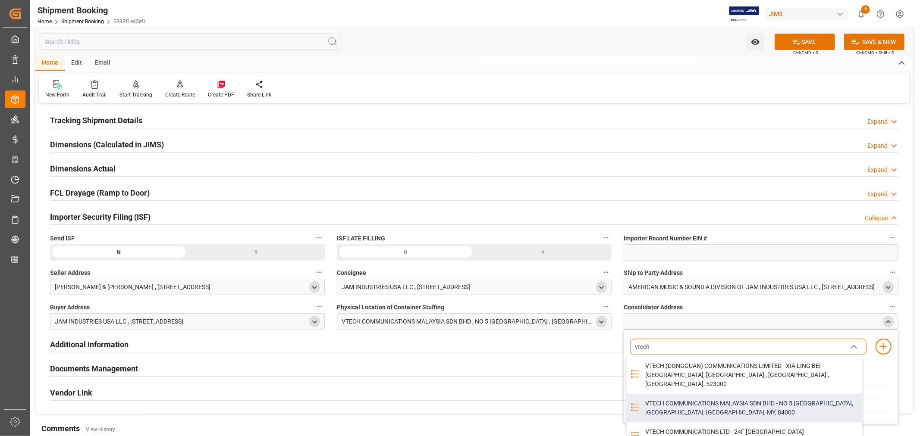
click at [713, 395] on div "VTECH COMMUNICATIONS MALAYSIA SDN BHD - NO 5 TANJUNG AGAS INDUSTRIAL AREA, MUAR…" at bounding box center [751, 408] width 222 height 28
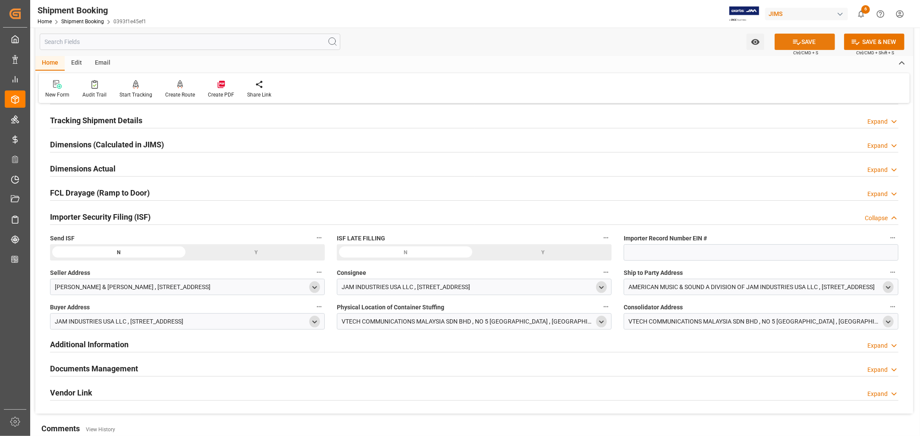
click at [805, 41] on button "SAVE" at bounding box center [804, 42] width 60 height 16
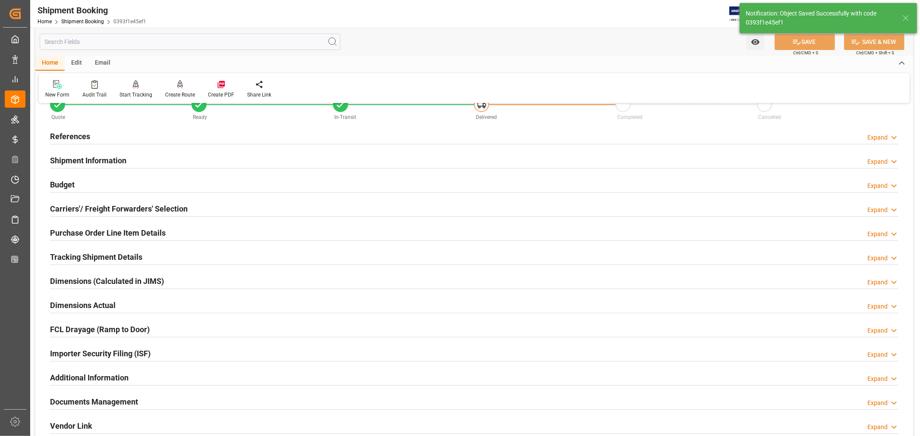
scroll to position [20, 0]
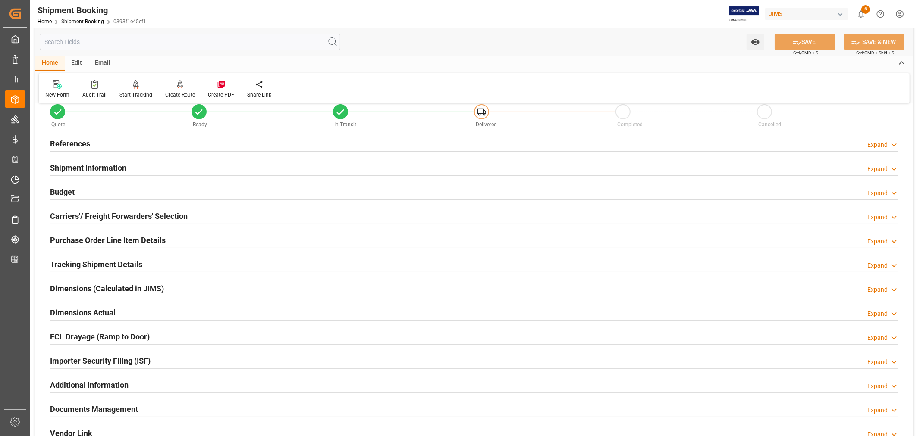
click at [135, 242] on h2 "Purchase Order Line Item Details" at bounding box center [108, 241] width 116 height 12
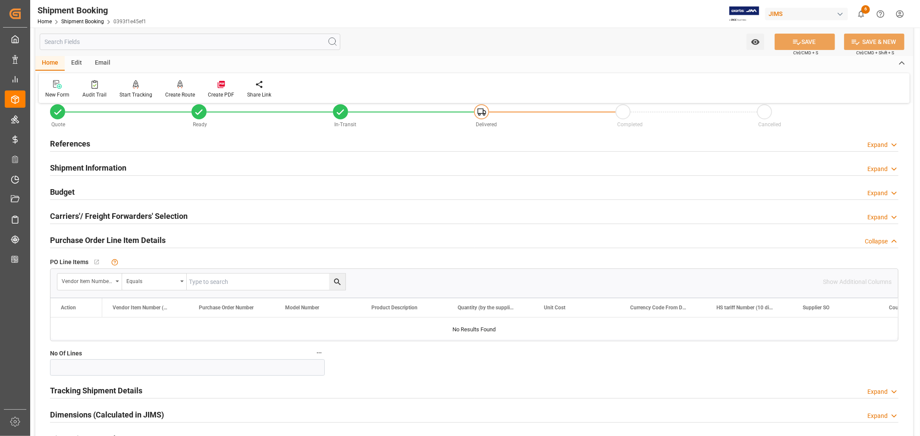
click at [135, 242] on h2 "Purchase Order Line Item Details" at bounding box center [108, 241] width 116 height 12
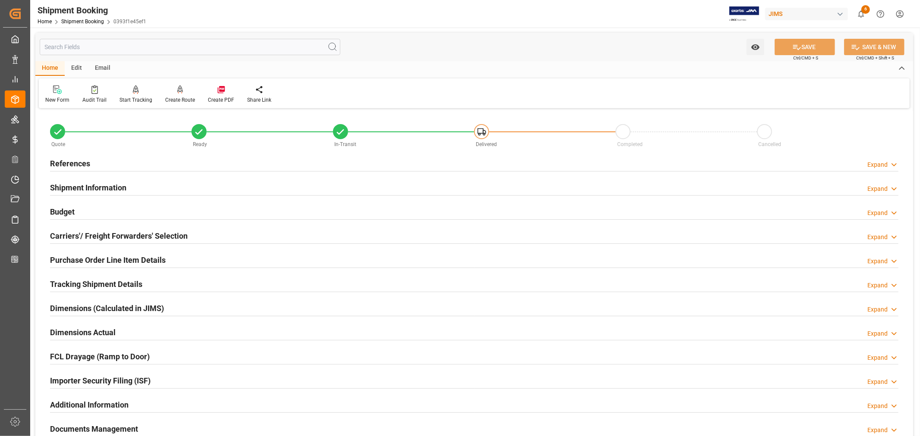
click at [84, 161] on h2 "References" at bounding box center [70, 164] width 40 height 12
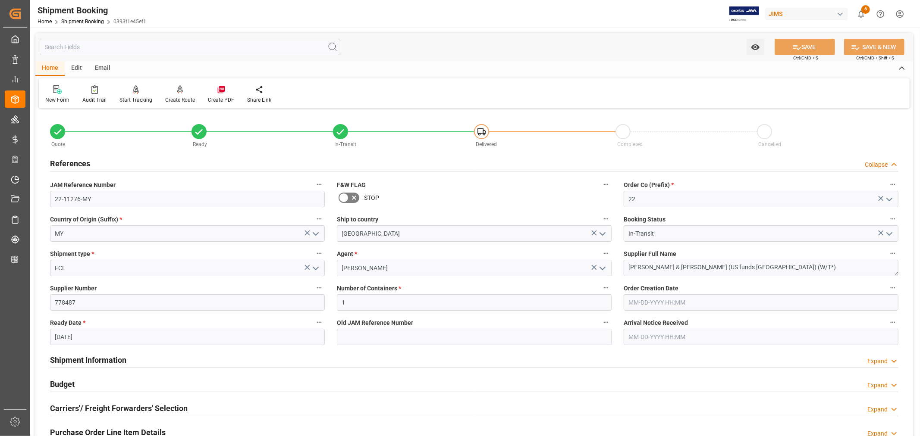
click at [84, 161] on h2 "References" at bounding box center [70, 164] width 40 height 12
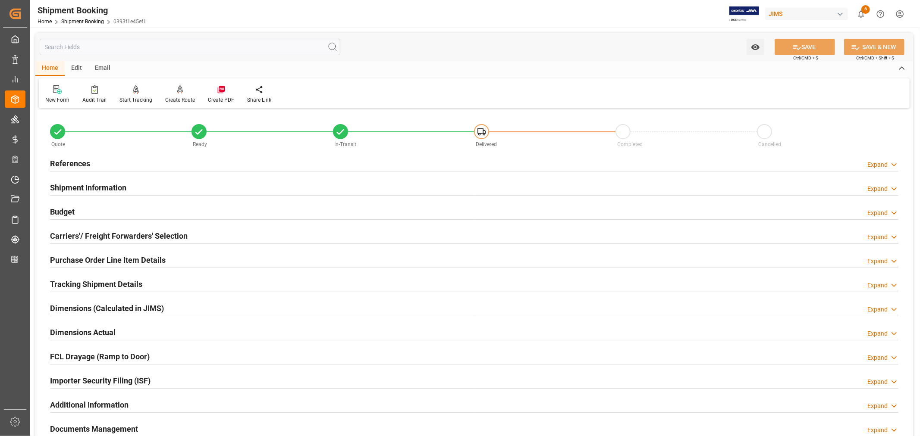
click at [85, 183] on h2 "Shipment Information" at bounding box center [88, 188] width 76 height 12
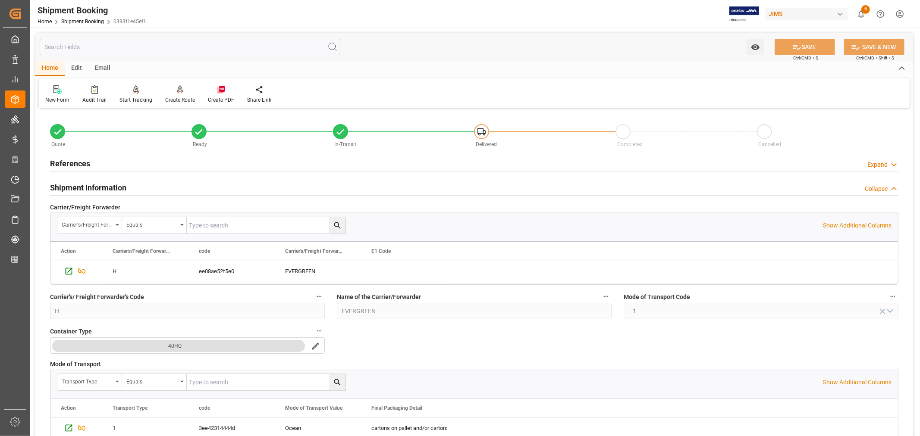
click at [85, 184] on h2 "Shipment Information" at bounding box center [88, 188] width 76 height 12
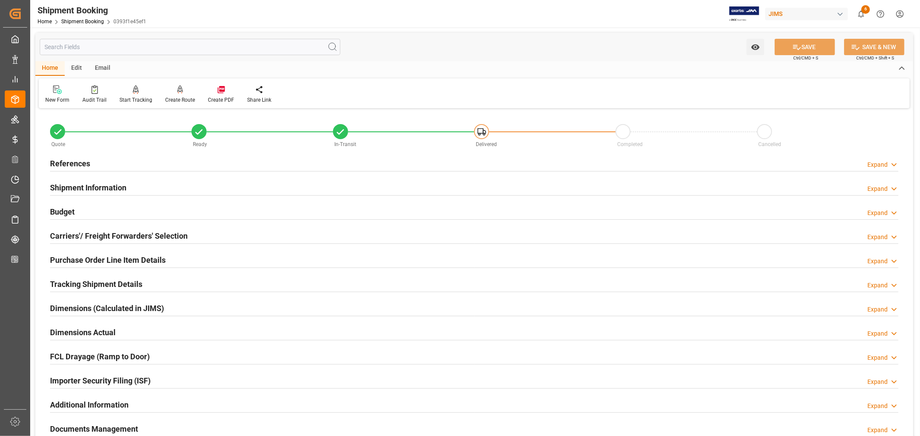
click at [91, 255] on h2 "Purchase Order Line Item Details" at bounding box center [108, 260] width 116 height 12
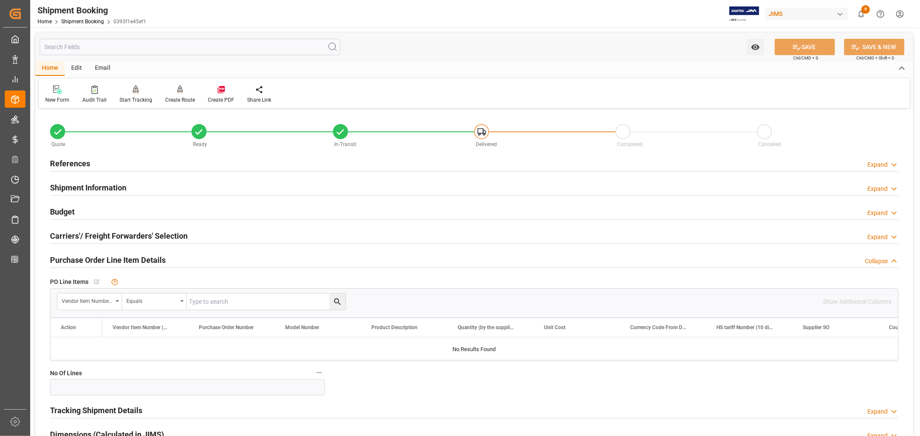
click at [91, 255] on h2 "Purchase Order Line Item Details" at bounding box center [108, 260] width 116 height 12
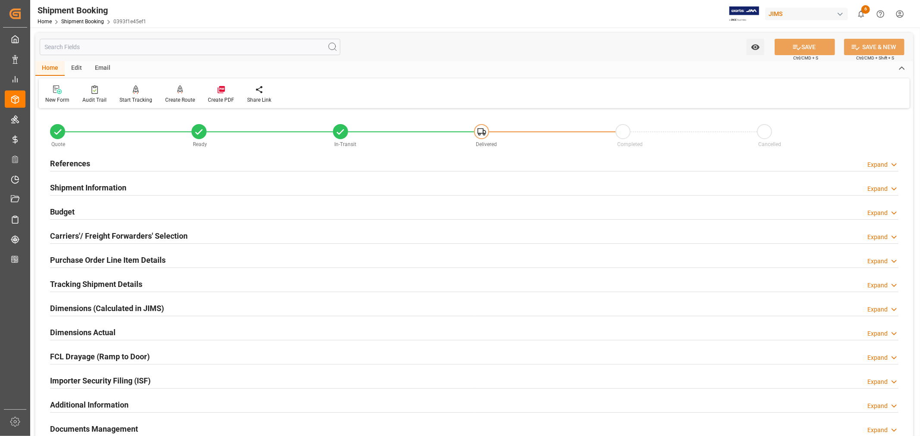
click at [82, 259] on h2 "Purchase Order Line Item Details" at bounding box center [108, 260] width 116 height 12
click at [113, 258] on h2 "Purchase Order Line Item Details" at bounding box center [108, 260] width 116 height 12
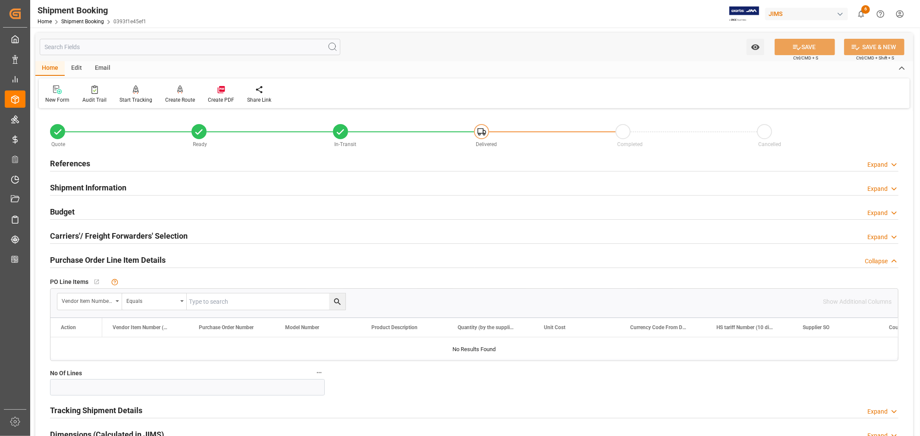
click at [113, 258] on h2 "Purchase Order Line Item Details" at bounding box center [108, 260] width 116 height 12
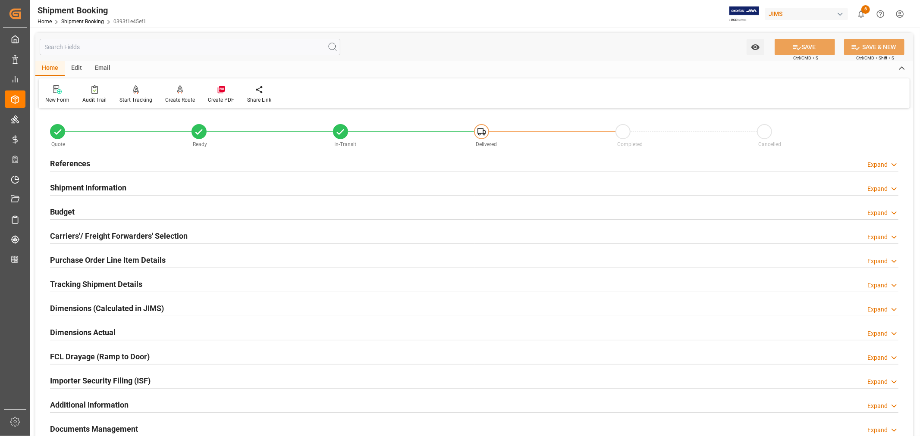
click at [97, 257] on h2 "Purchase Order Line Item Details" at bounding box center [108, 260] width 116 height 12
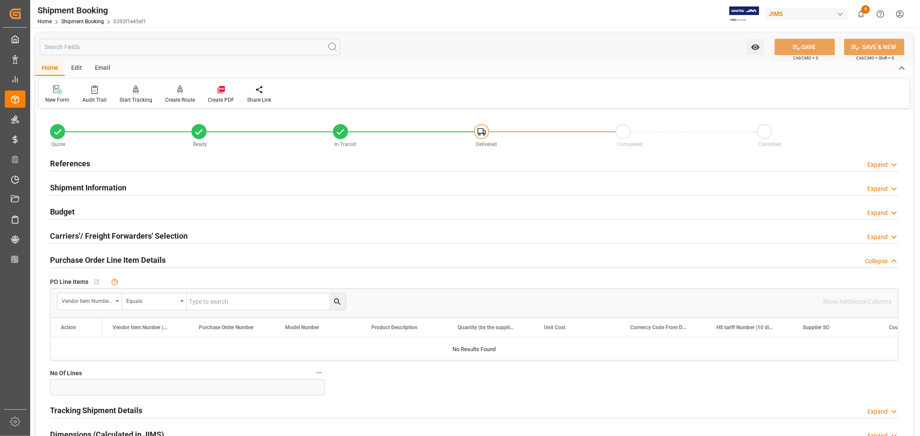
click at [97, 257] on h2 "Purchase Order Line Item Details" at bounding box center [108, 260] width 116 height 12
